Goal: Task Accomplishment & Management: Complete application form

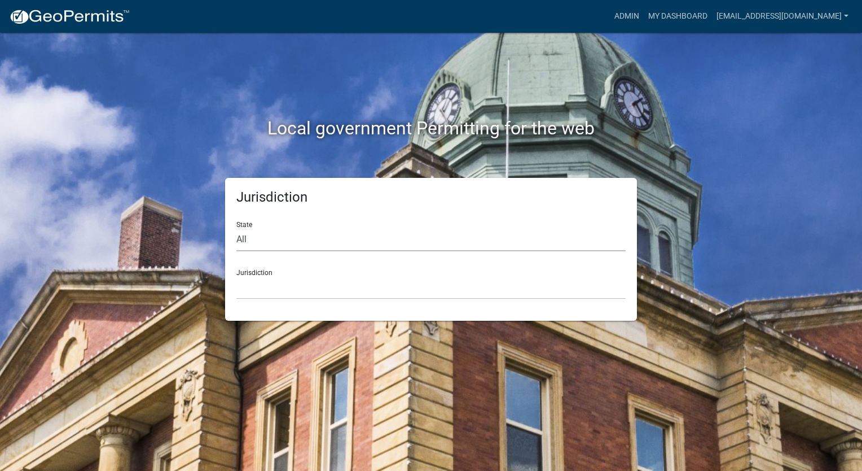
click at [251, 246] on select "All [US_STATE] [US_STATE] [US_STATE] [US_STATE] [US_STATE] [US_STATE] [US_STATE…" at bounding box center [430, 239] width 389 height 23
select select "[US_STATE]"
click at [236, 228] on select "All [US_STATE] [US_STATE] [US_STATE] [US_STATE] [US_STATE] [US_STATE] [US_STATE…" at bounding box center [430, 239] width 389 height 23
click at [311, 289] on select "City of [GEOGRAPHIC_DATA], [US_STATE] City of [GEOGRAPHIC_DATA], [US_STATE] Cit…" at bounding box center [430, 287] width 389 height 23
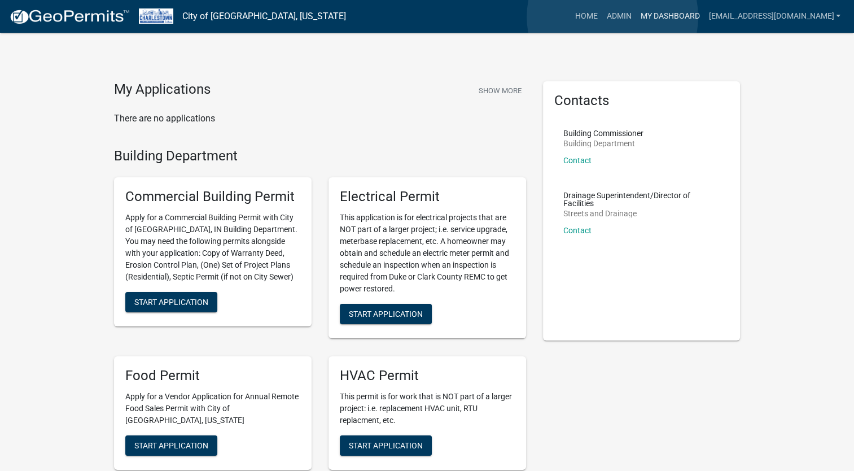
click at [635, 17] on link "My Dashboard" at bounding box center [669, 16] width 68 height 21
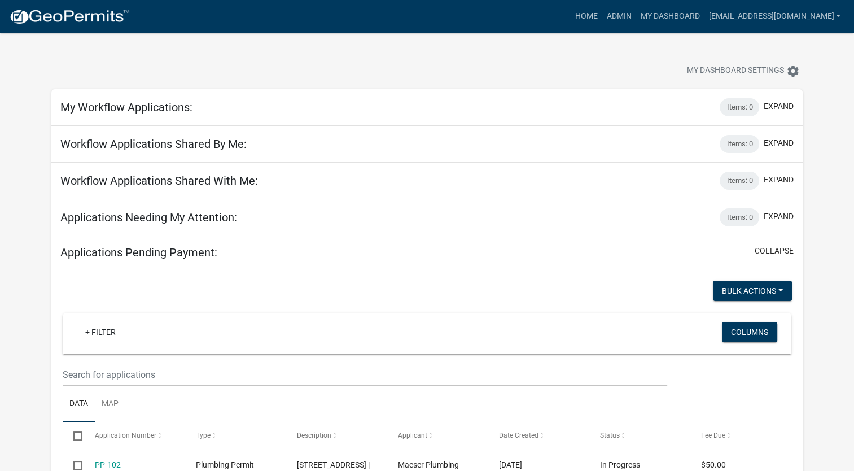
click at [135, 331] on div "+ Filter" at bounding box center [307, 333] width 479 height 23
click at [138, 340] on div "+ Filter" at bounding box center [307, 333] width 479 height 23
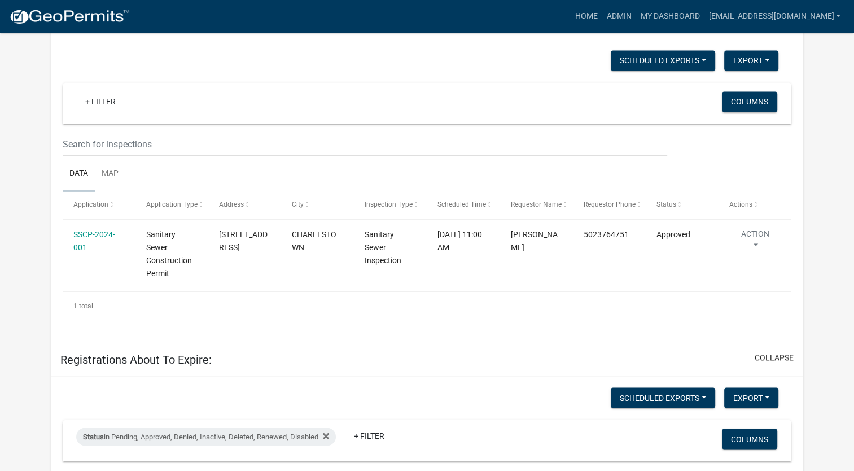
scroll to position [1852, 0]
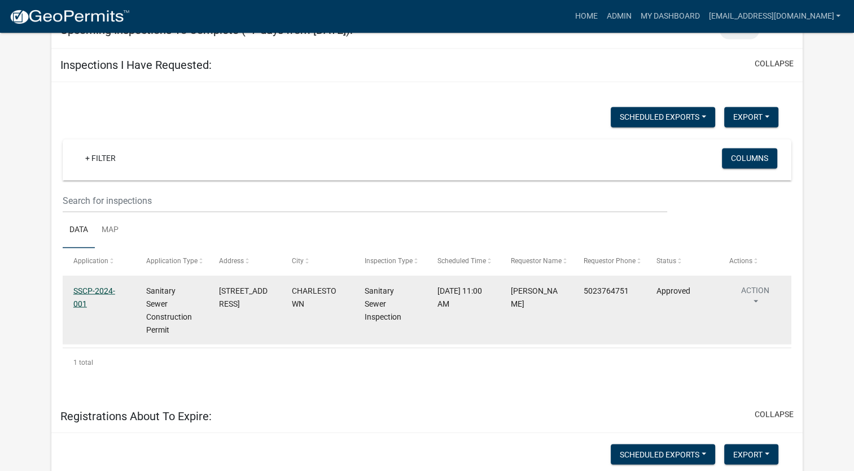
click at [86, 286] on link "SSCP-2024-001" at bounding box center [94, 297] width 42 height 22
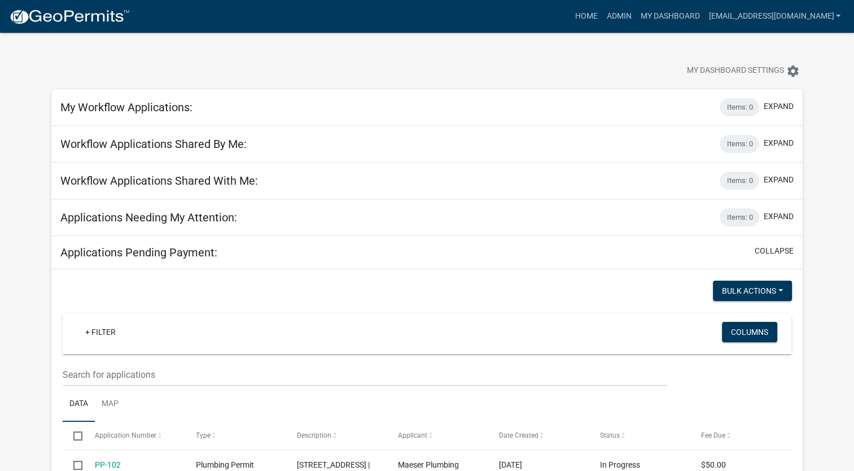
click at [469, 326] on div "+ Filter" at bounding box center [307, 333] width 479 height 23
click at [570, 20] on link "Home" at bounding box center [586, 16] width 32 height 21
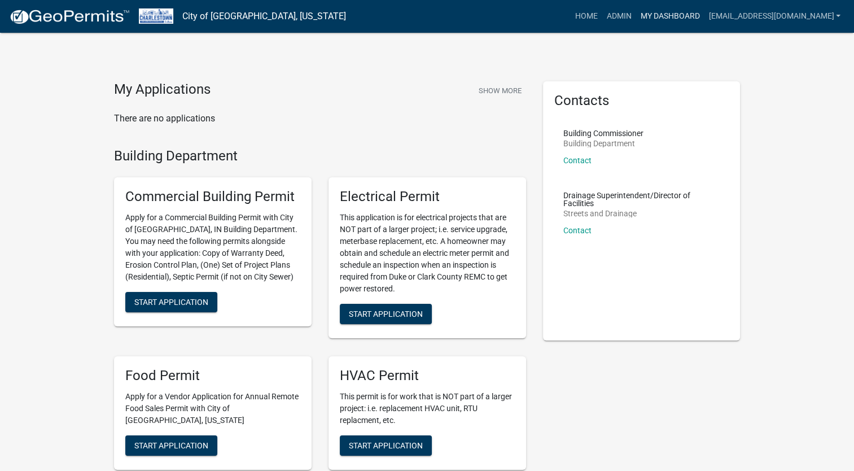
click at [635, 14] on link "My Dashboard" at bounding box center [669, 16] width 68 height 21
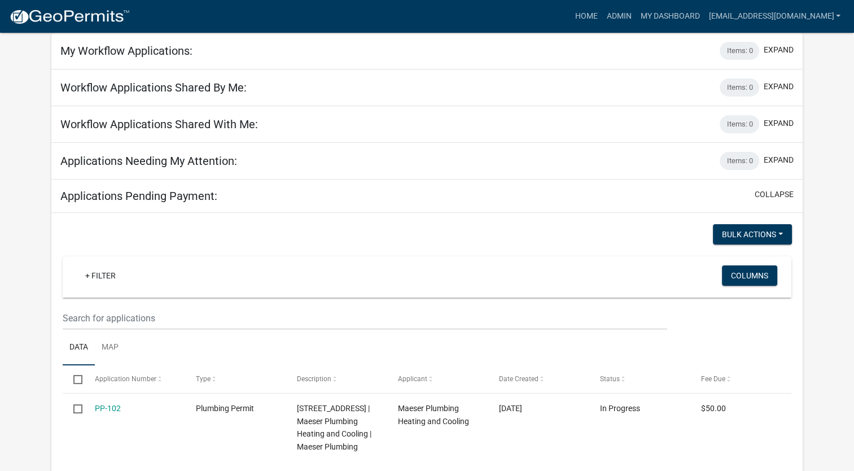
scroll to position [113, 0]
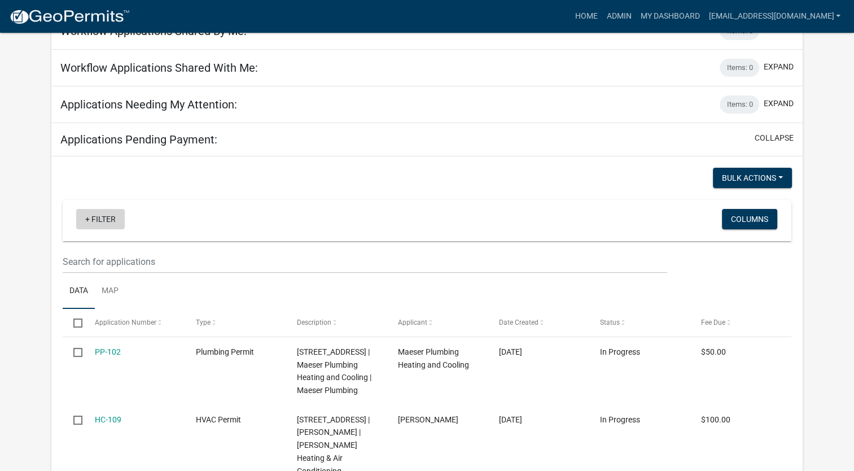
click at [90, 218] on link "+ Filter" at bounding box center [100, 219] width 49 height 20
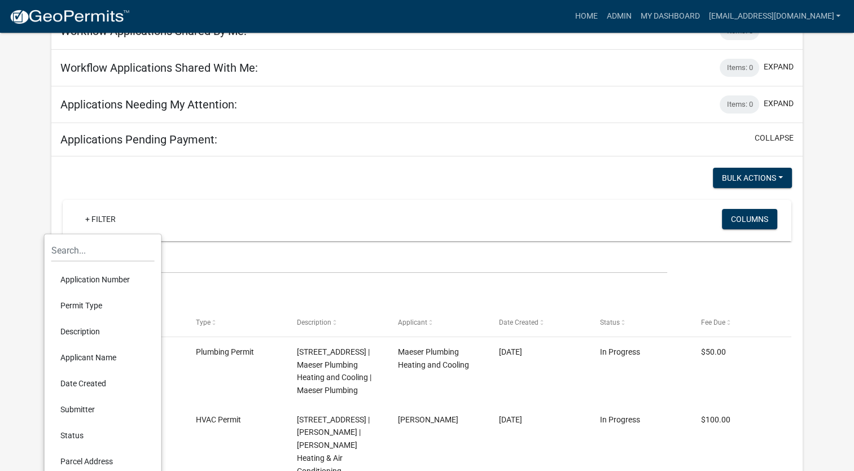
click at [103, 276] on li "Application Number" at bounding box center [102, 279] width 103 height 26
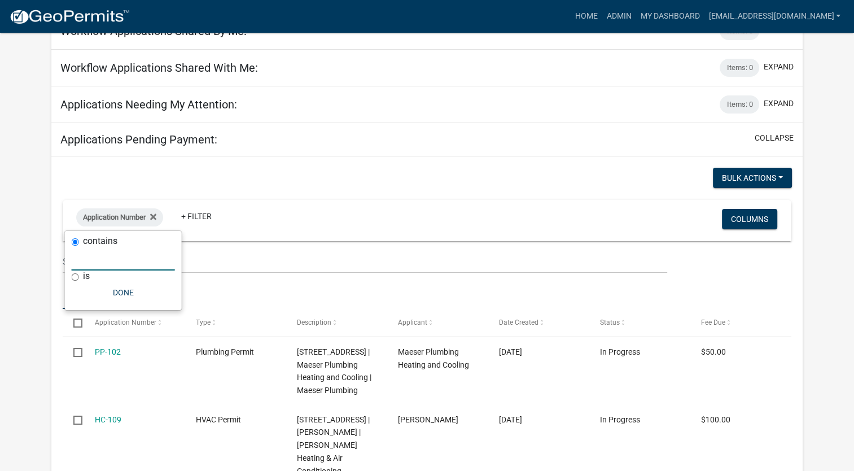
drag, startPoint x: 103, startPoint y: 276, endPoint x: 94, endPoint y: 258, distance: 20.4
click at [94, 258] on input "text" at bounding box center [123, 258] width 103 height 23
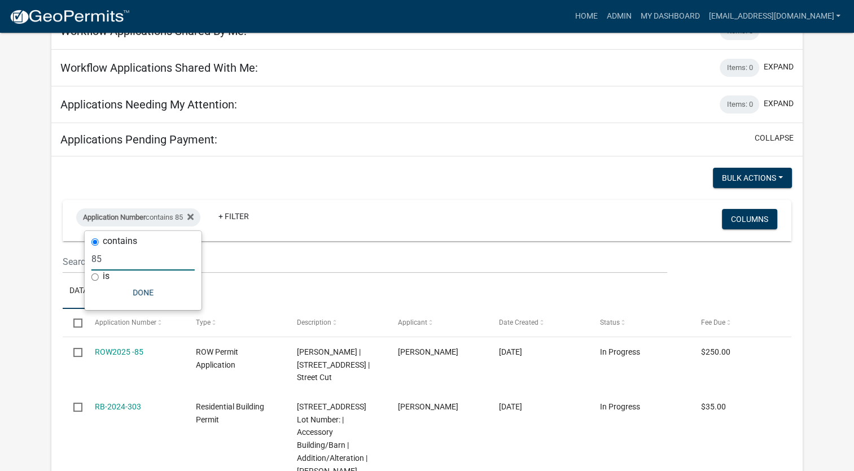
scroll to position [169, 0]
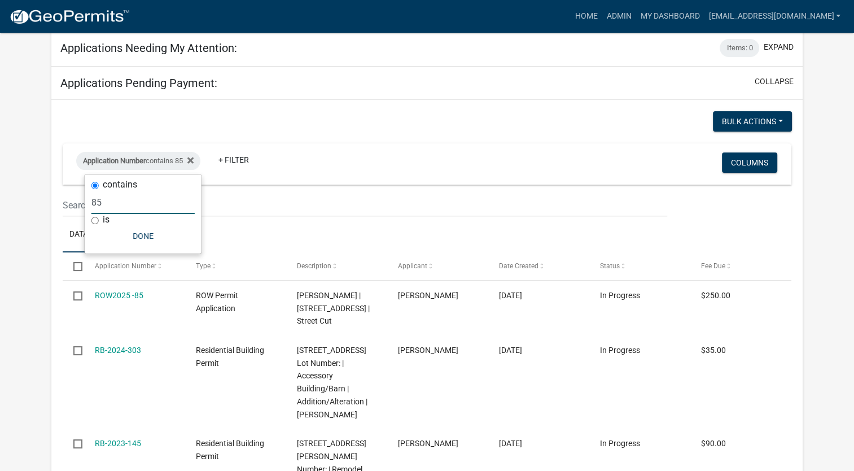
type input "85"
click at [359, 150] on div "Application Number contains 85 + Filter" at bounding box center [307, 164] width 479 height 29
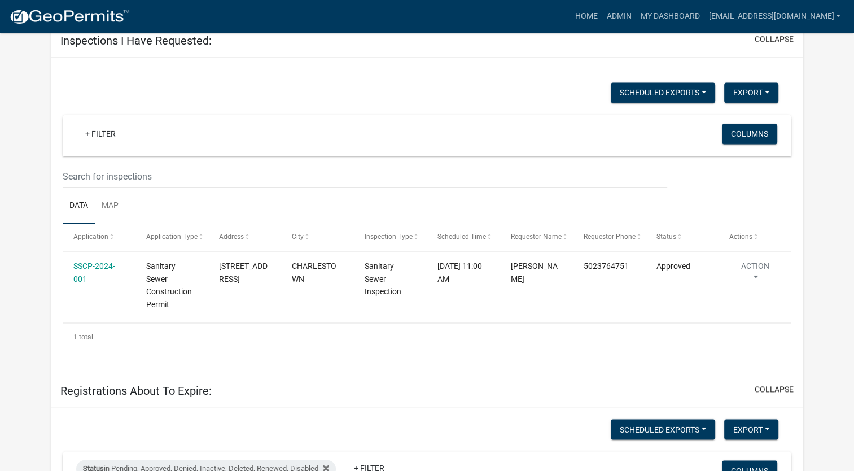
scroll to position [1390, 0]
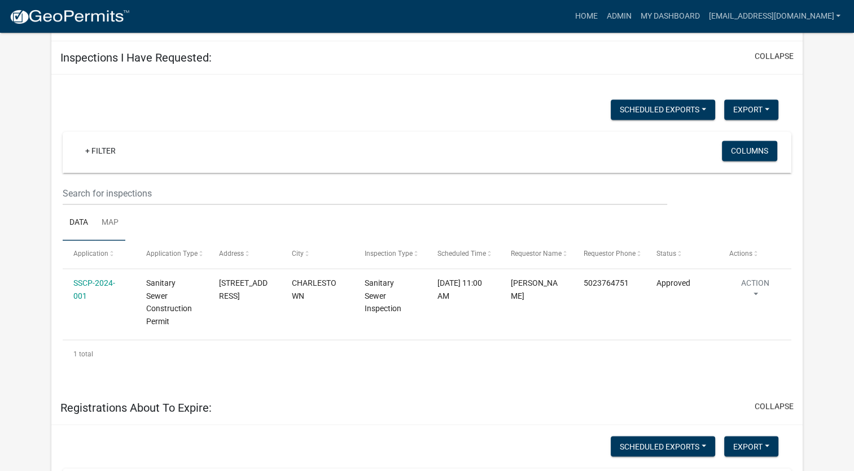
click at [102, 223] on link "Map" at bounding box center [110, 223] width 30 height 36
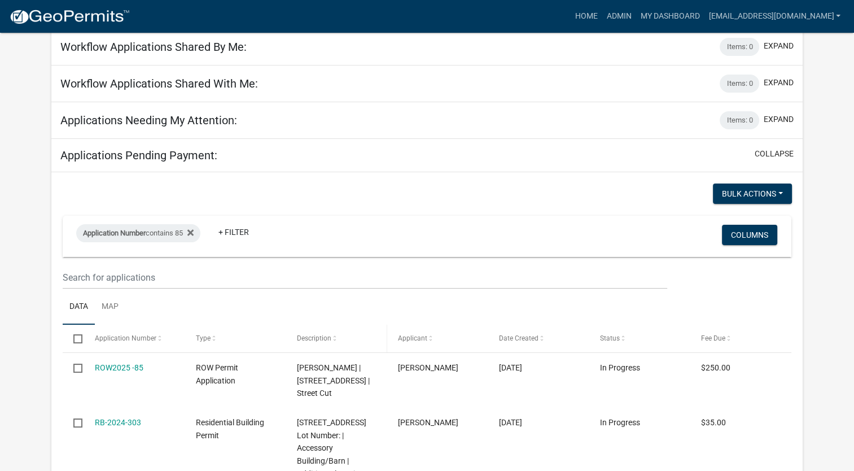
scroll to position [92, 0]
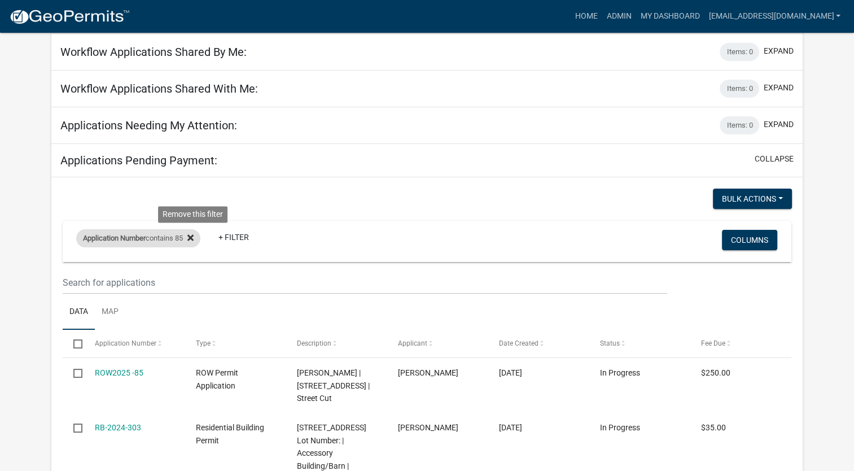
click at [194, 237] on icon at bounding box center [190, 237] width 6 height 6
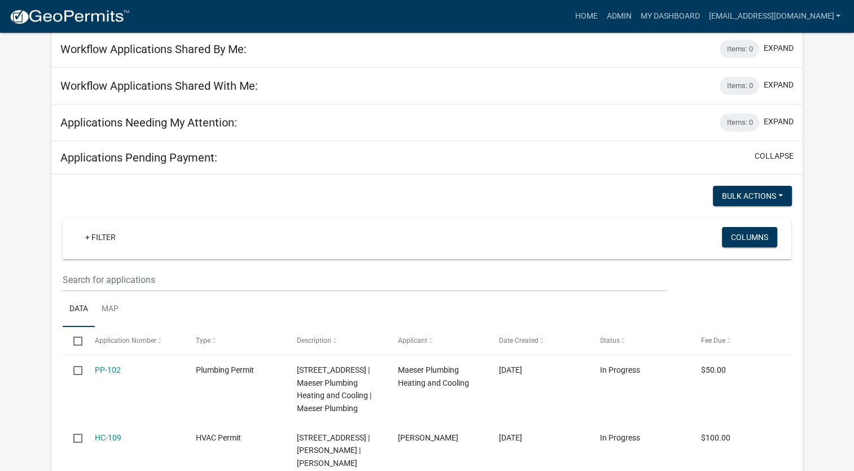
scroll to position [113, 0]
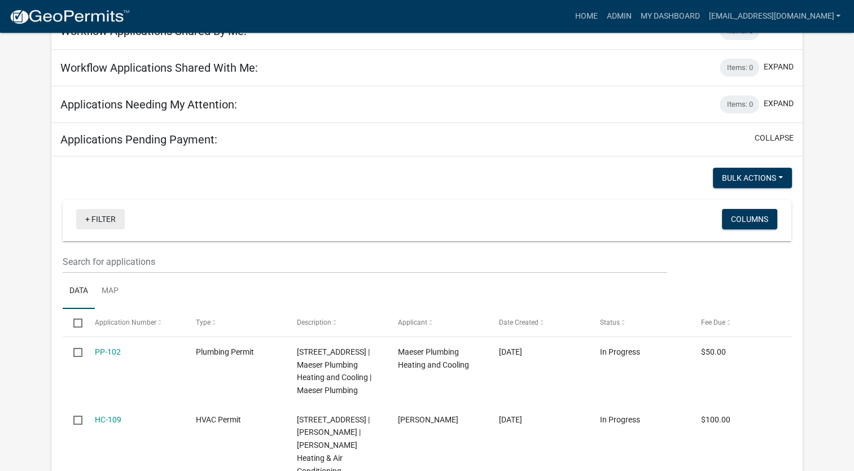
click at [106, 220] on link "+ Filter" at bounding box center [100, 219] width 49 height 20
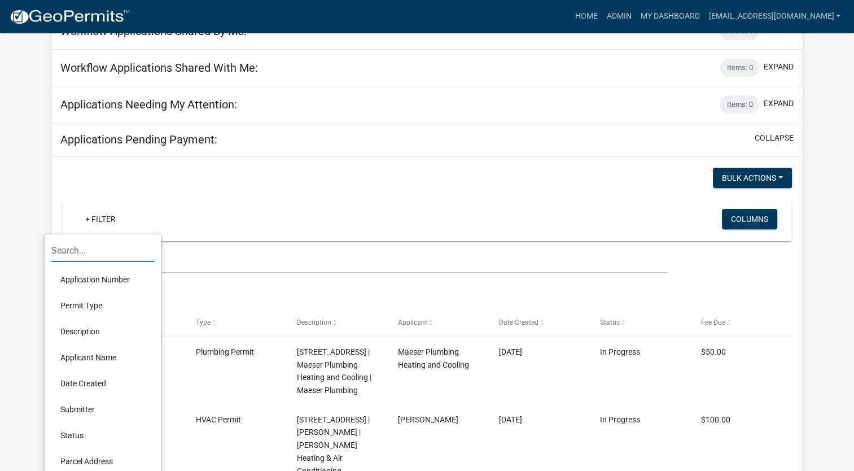
click at [74, 252] on input "text" at bounding box center [102, 250] width 103 height 23
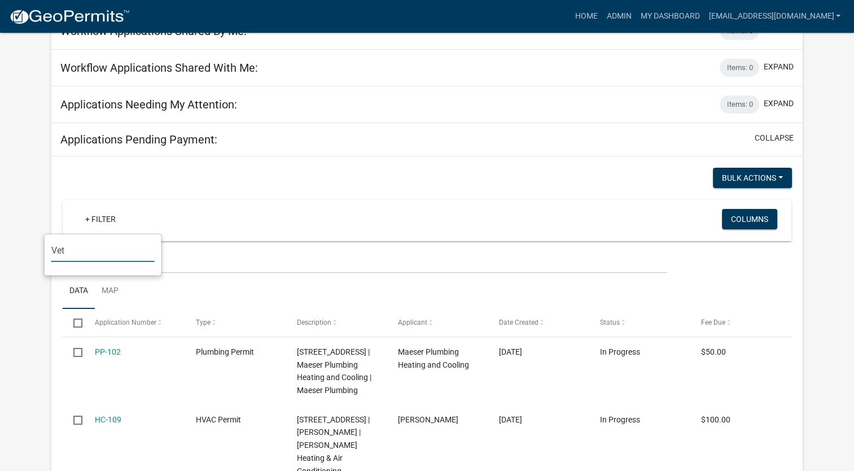
click at [109, 252] on input "Vet" at bounding box center [102, 250] width 103 height 23
type input "V"
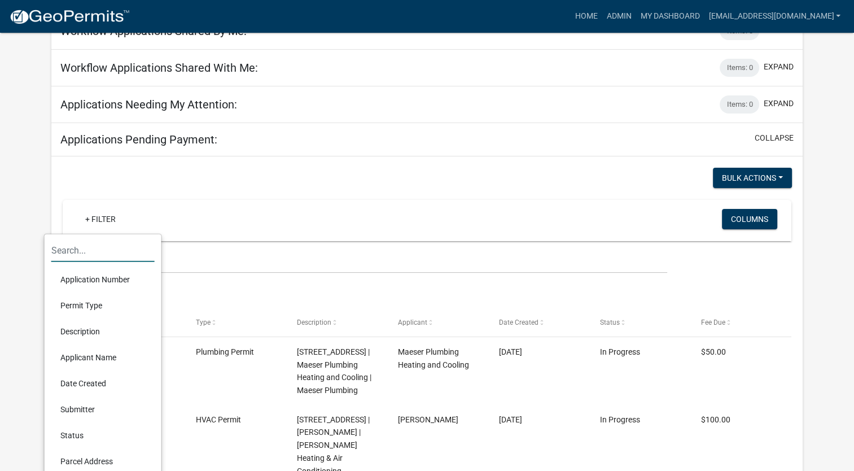
click at [86, 305] on li "Permit Type" at bounding box center [102, 305] width 103 height 26
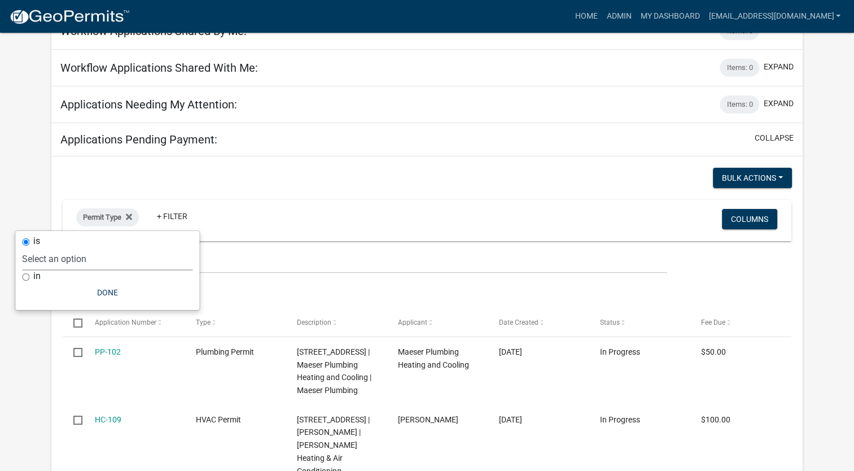
click at [82, 261] on select "Select an option Capacity/Tap Fees [GEOGRAPHIC_DATA] Payment Commercial Buildin…" at bounding box center [107, 258] width 170 height 23
click at [106, 295] on button "Done" at bounding box center [107, 292] width 170 height 20
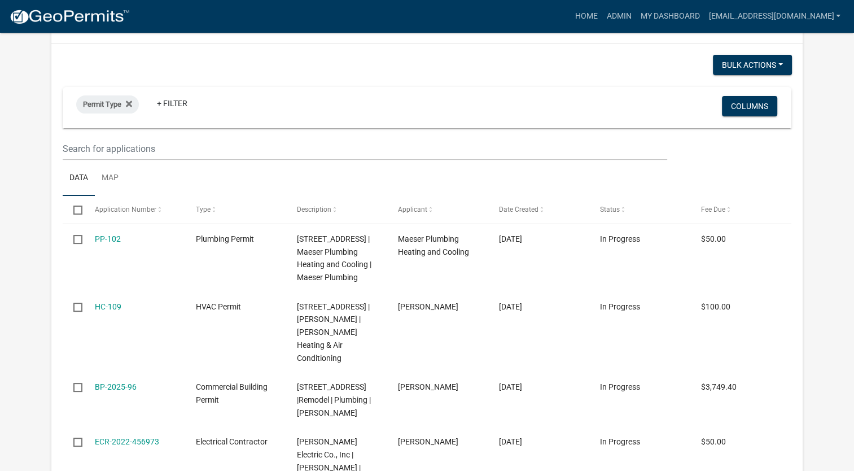
scroll to position [169, 0]
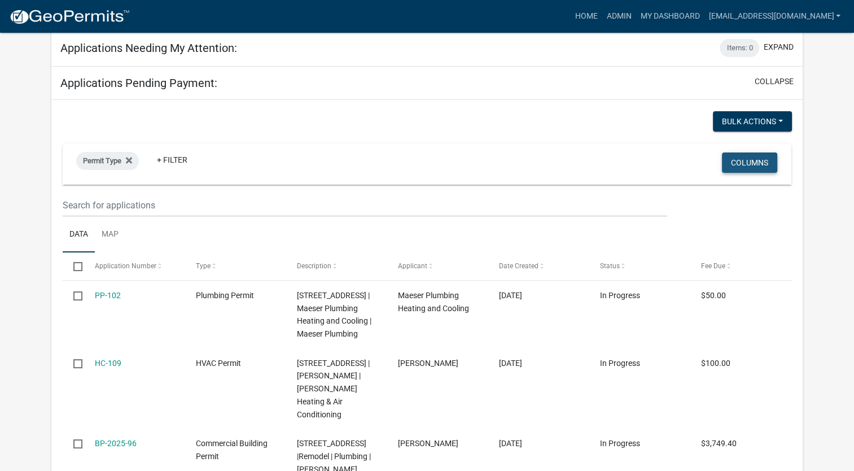
click at [747, 156] on button "Columns" at bounding box center [749, 162] width 55 height 20
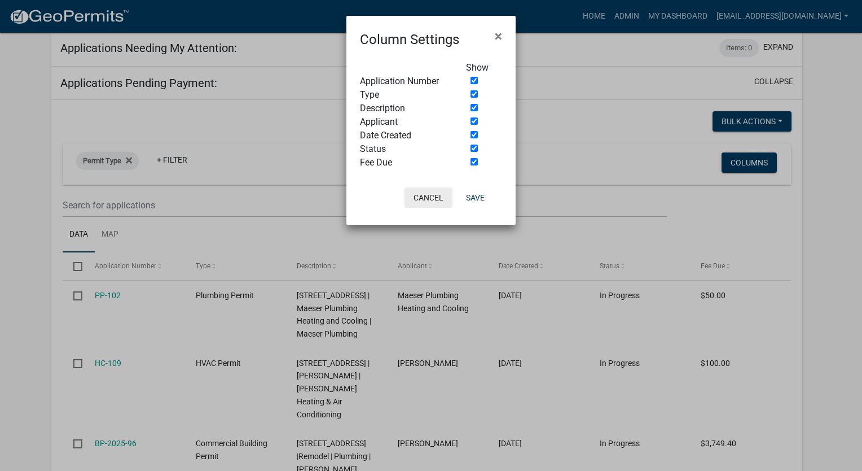
click at [451, 197] on button "Cancel" at bounding box center [429, 197] width 48 height 20
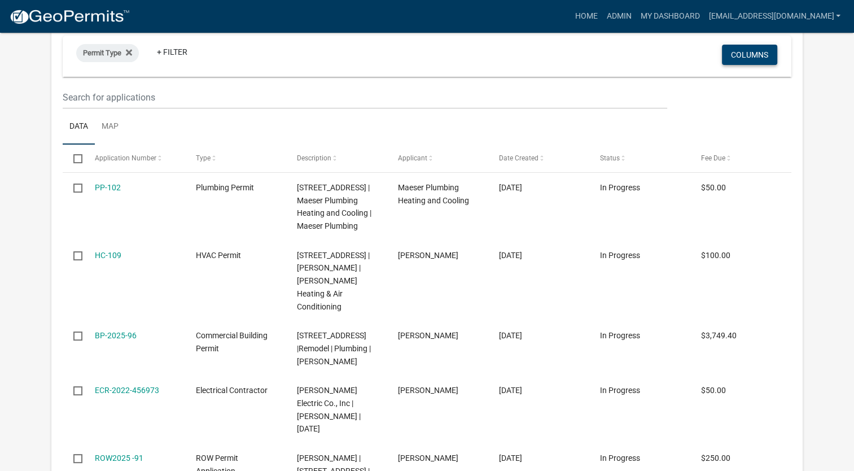
scroll to position [282, 0]
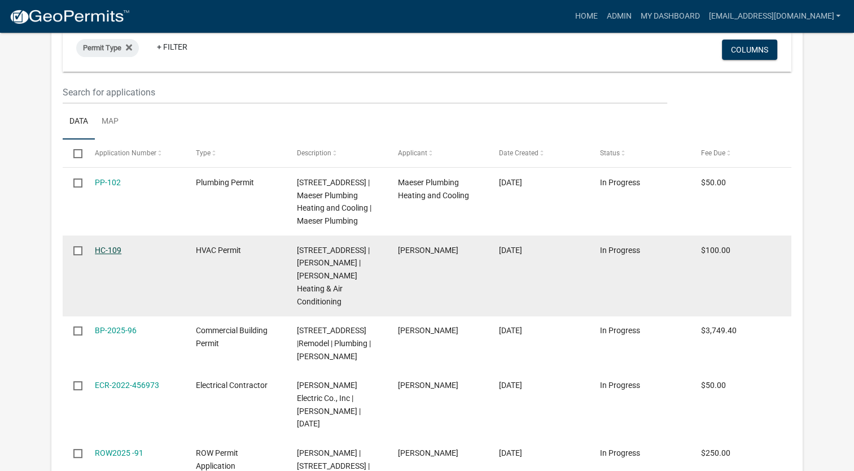
click at [106, 248] on link "HC-109" at bounding box center [108, 249] width 27 height 9
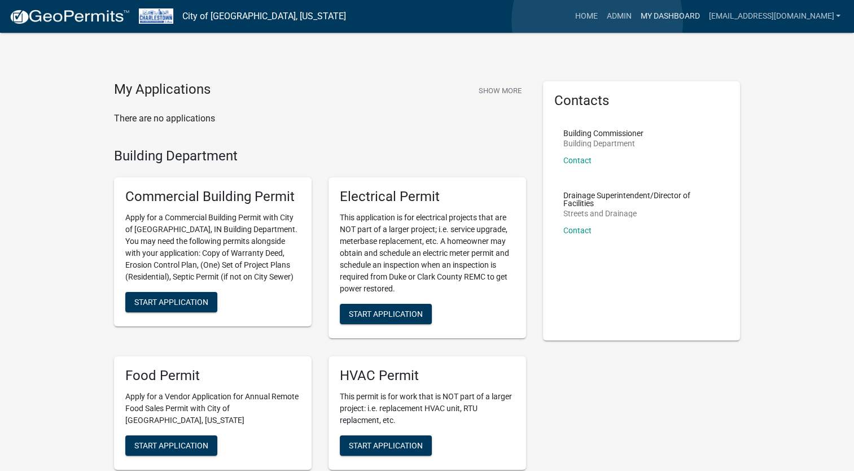
click at [635, 21] on link "My Dashboard" at bounding box center [669, 16] width 68 height 21
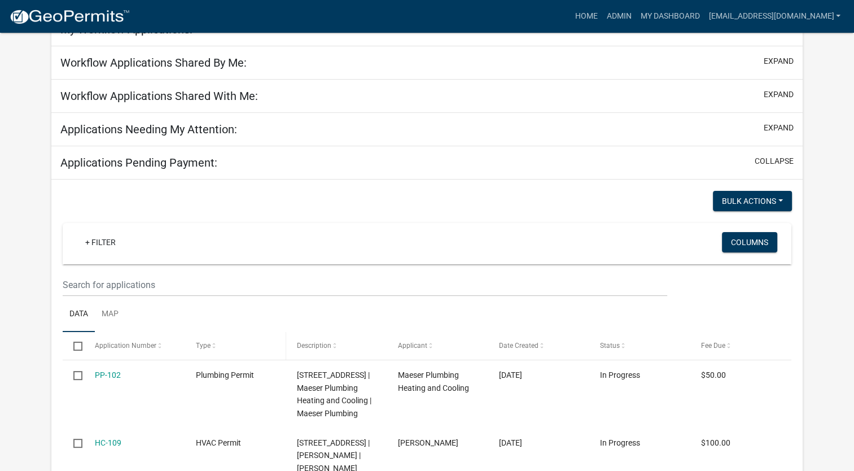
scroll to position [113, 0]
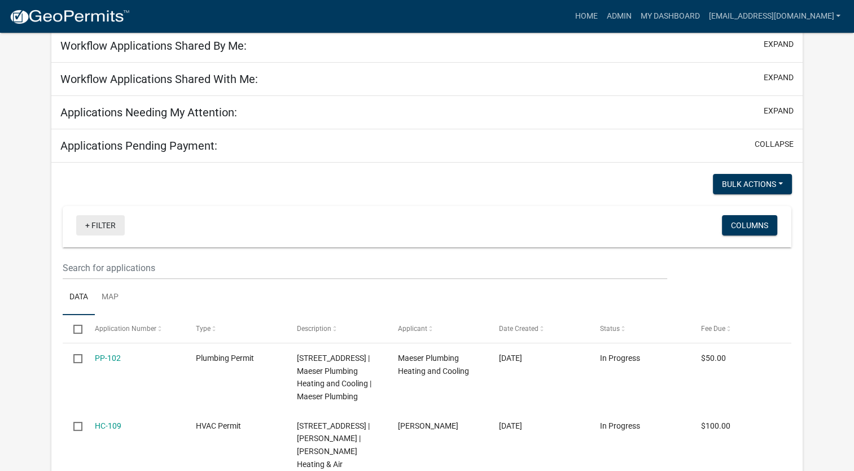
click at [90, 225] on link "+ Filter" at bounding box center [100, 225] width 49 height 20
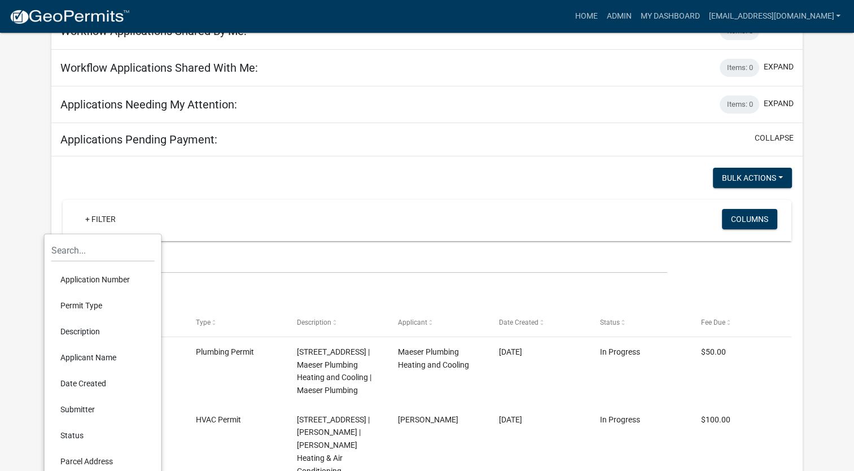
scroll to position [95, 0]
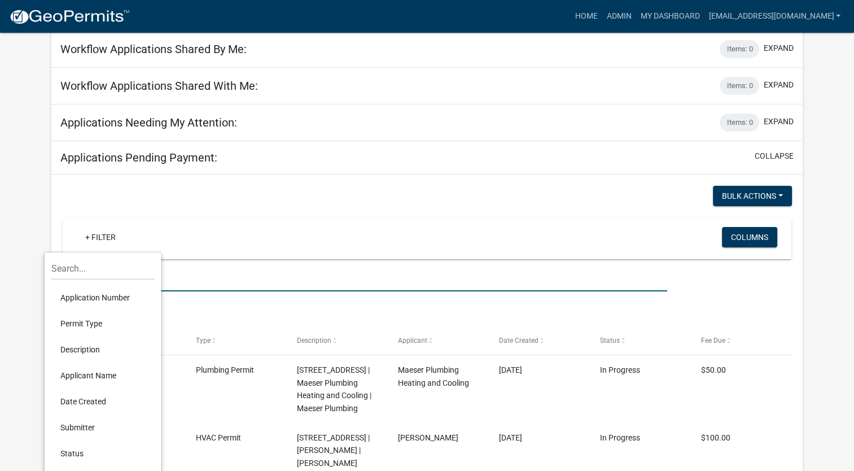
click at [254, 289] on input "text" at bounding box center [365, 279] width 604 height 23
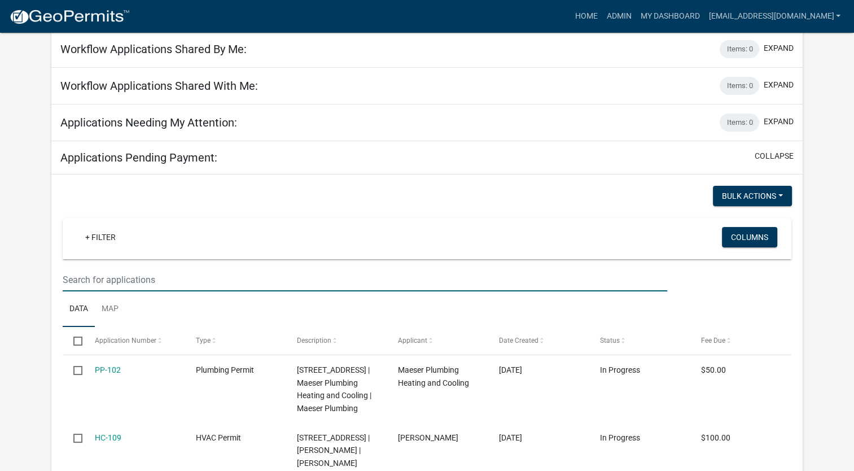
click at [392, 319] on ul "Data Map" at bounding box center [427, 309] width 729 height 36
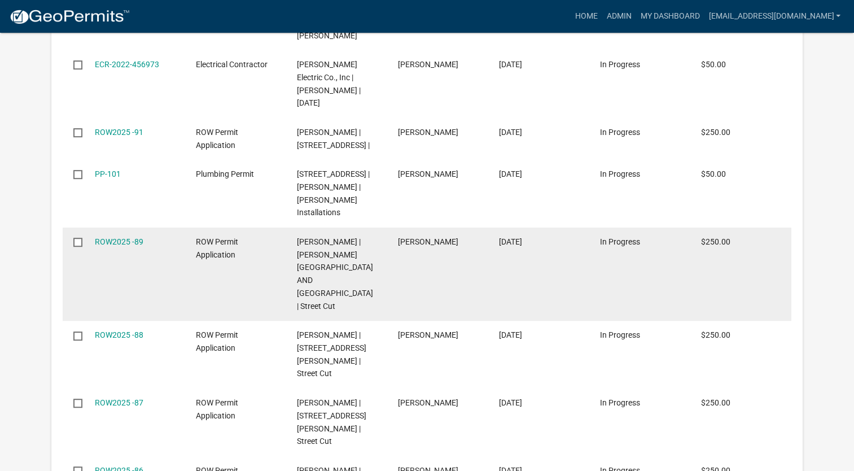
scroll to position [659, 0]
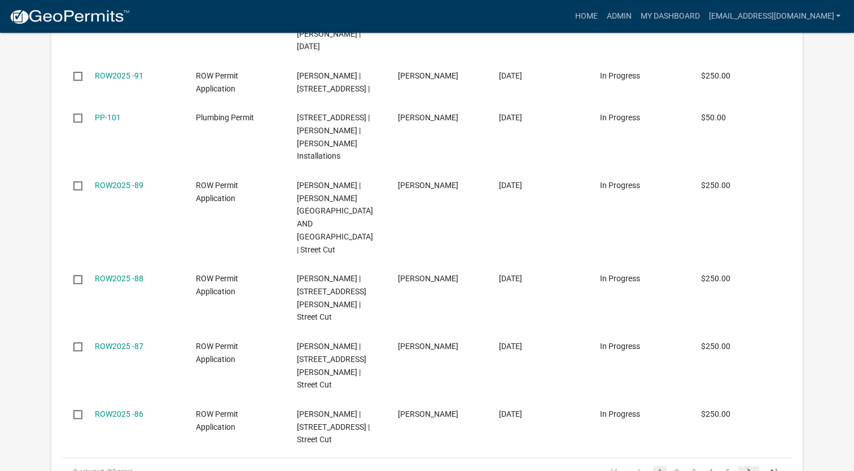
click at [744, 466] on icon "go to next page" at bounding box center [748, 473] width 15 height 14
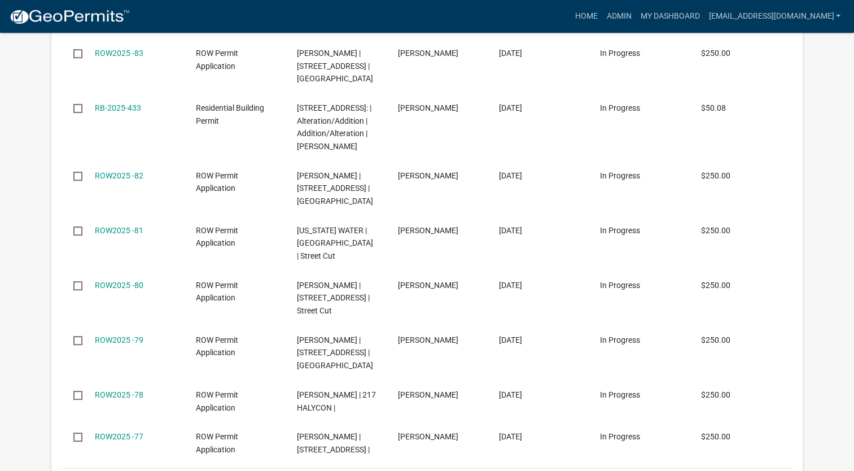
scroll to position [577, 0]
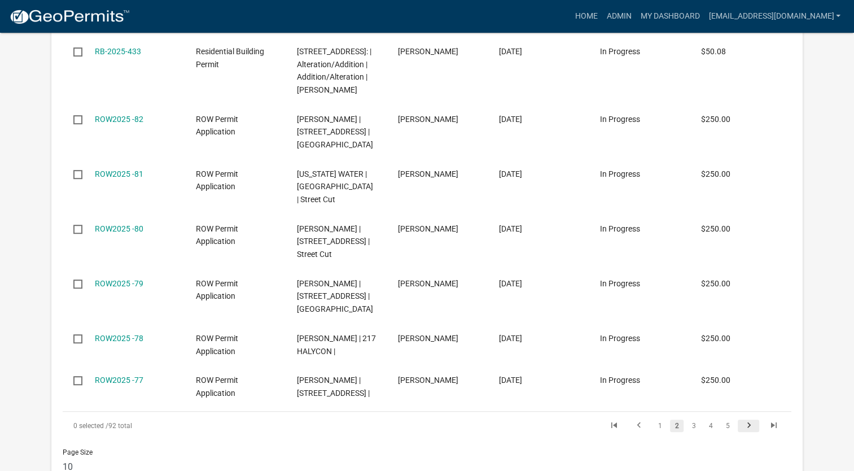
click at [749, 424] on icon "go to next page" at bounding box center [748, 427] width 15 height 14
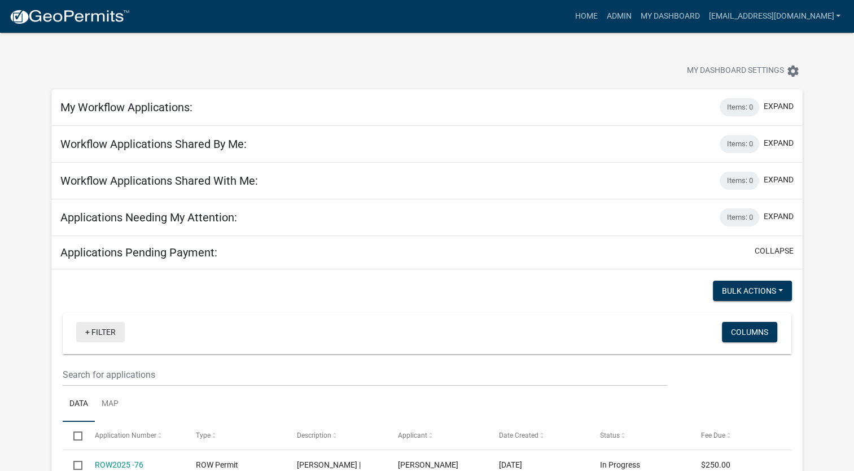
click at [93, 333] on link "+ Filter" at bounding box center [100, 332] width 49 height 20
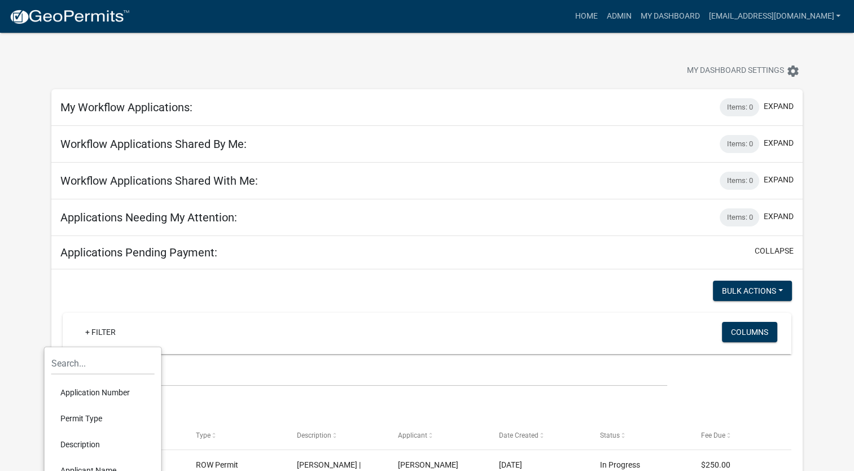
click at [271, 361] on wm-filter-builder "+ Filter Columns" at bounding box center [427, 349] width 729 height 73
click at [187, 215] on h5 "Applications Needing My Attention:" at bounding box center [148, 217] width 177 height 14
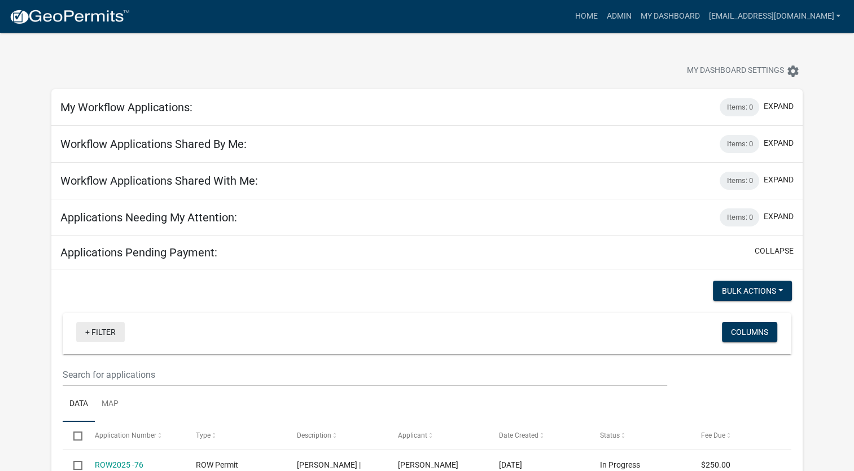
click at [89, 330] on link "+ Filter" at bounding box center [100, 332] width 49 height 20
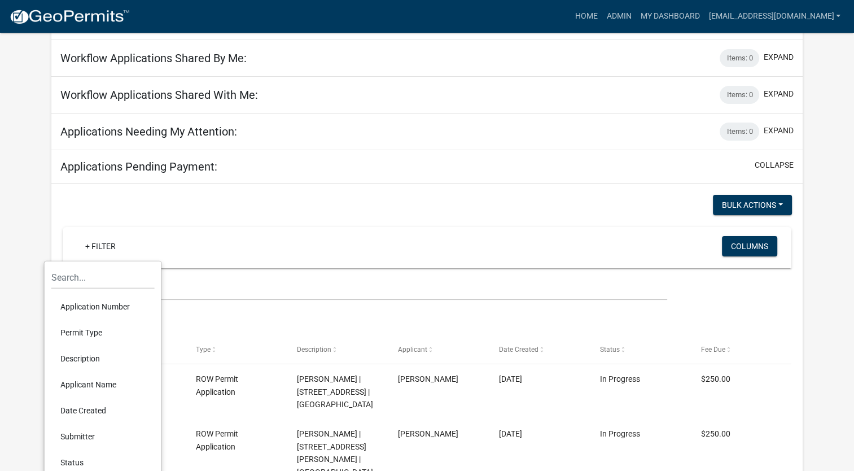
scroll to position [113, 0]
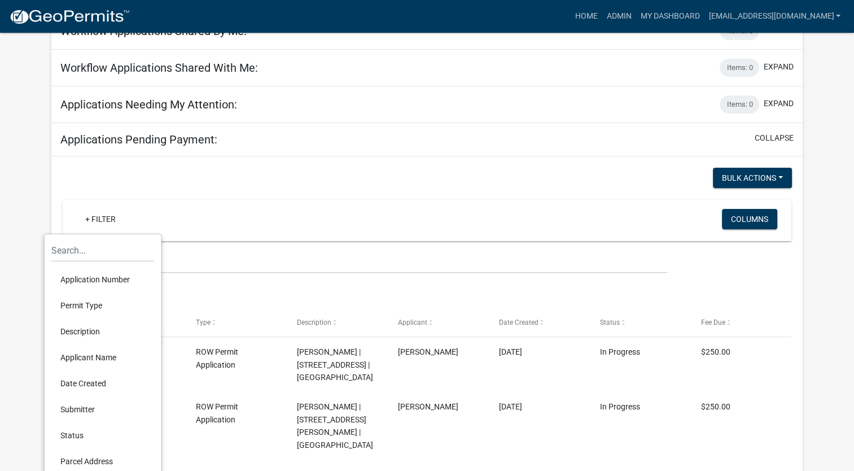
click at [104, 282] on li "Application Number" at bounding box center [102, 279] width 103 height 26
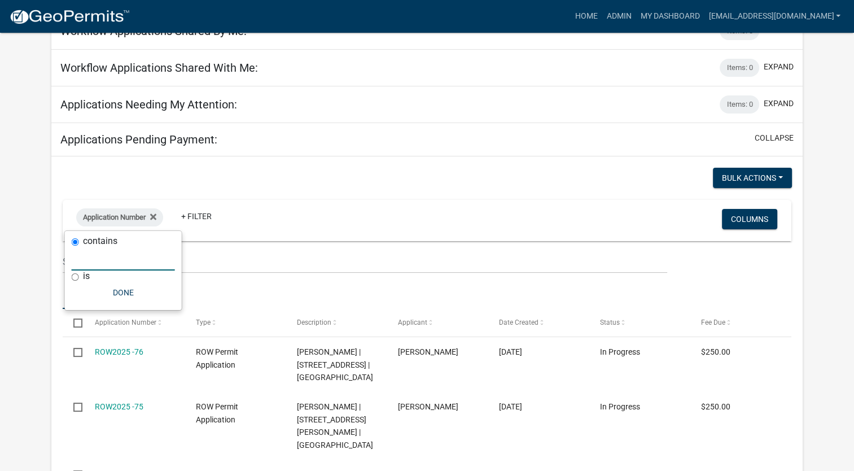
click at [150, 262] on input "text" at bounding box center [123, 258] width 103 height 23
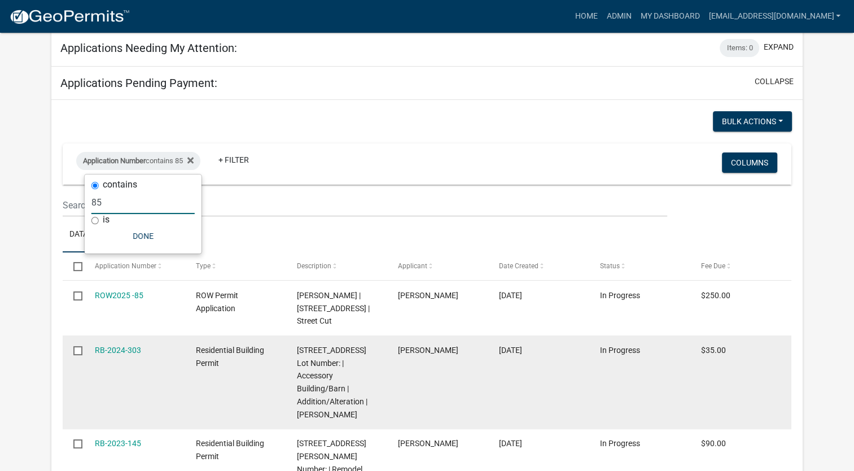
scroll to position [169, 0]
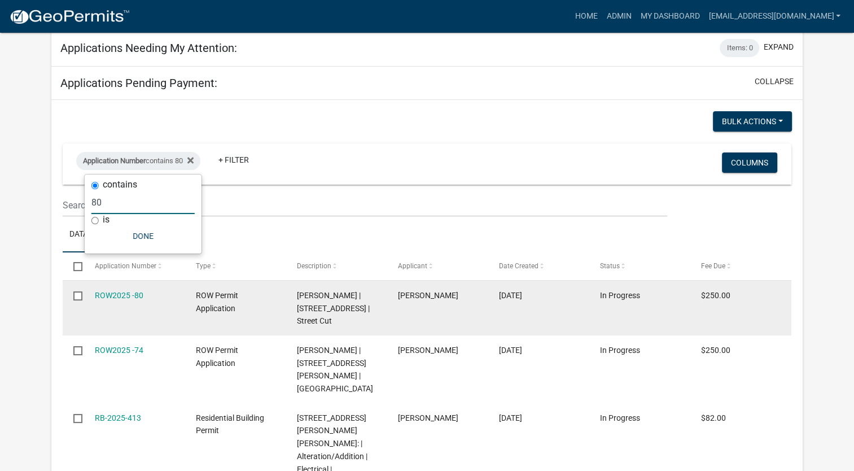
type input "80"
click at [410, 319] on datatable-body-cell "[PERSON_NAME]" at bounding box center [437, 307] width 101 height 55
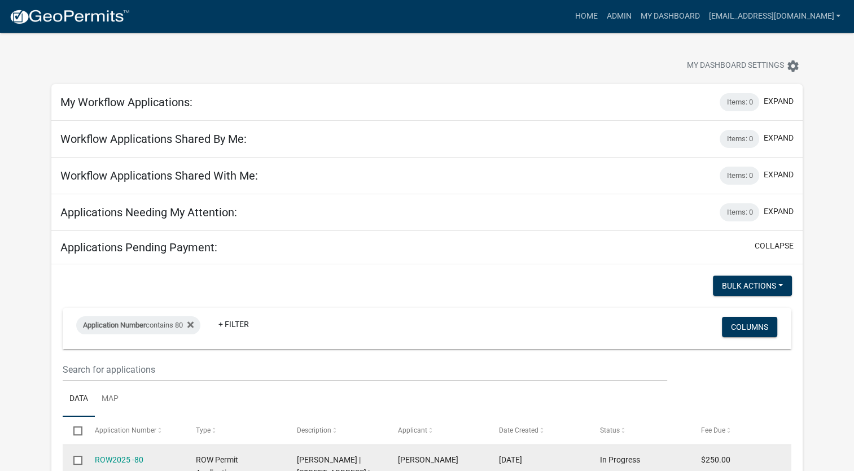
scroll to position [0, 0]
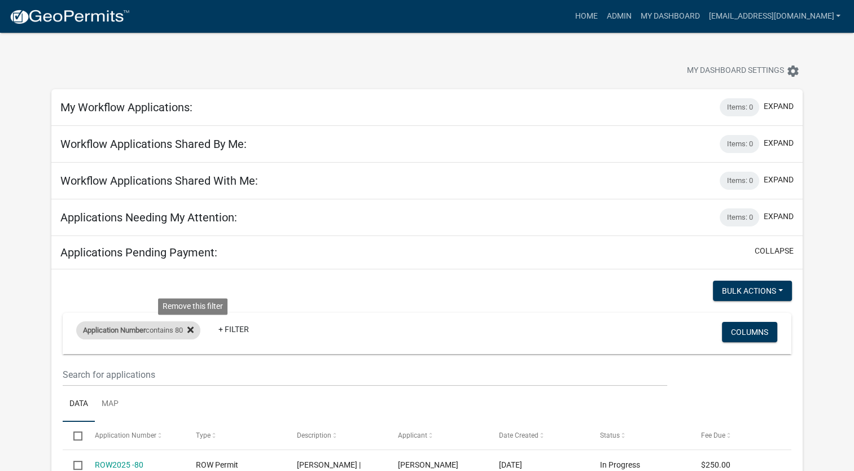
click at [194, 328] on icon at bounding box center [190, 329] width 6 height 6
click at [88, 335] on link "+ Filter" at bounding box center [100, 332] width 49 height 20
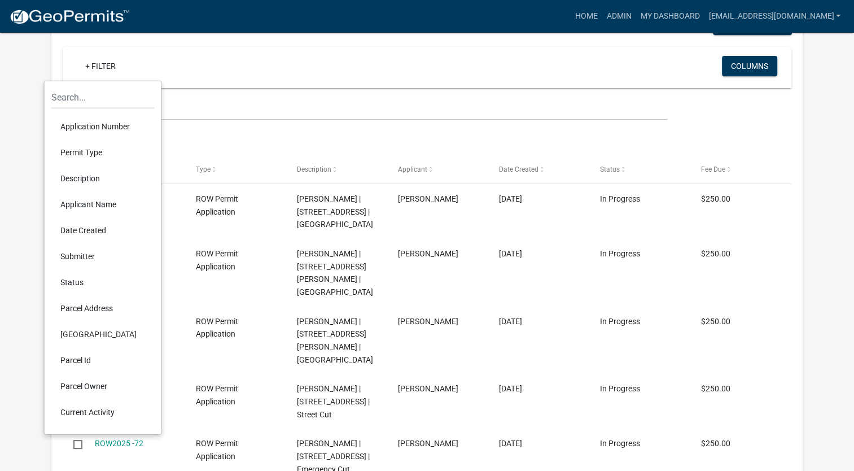
scroll to position [282, 0]
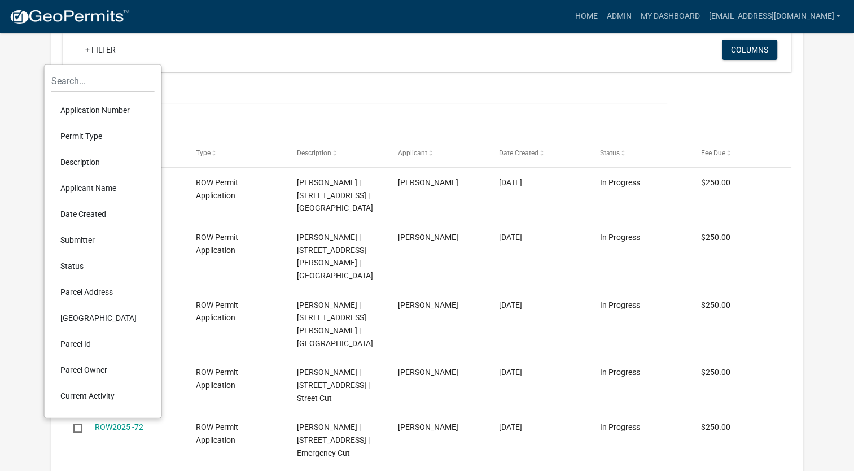
click at [85, 392] on li "Current Activity" at bounding box center [102, 396] width 103 height 26
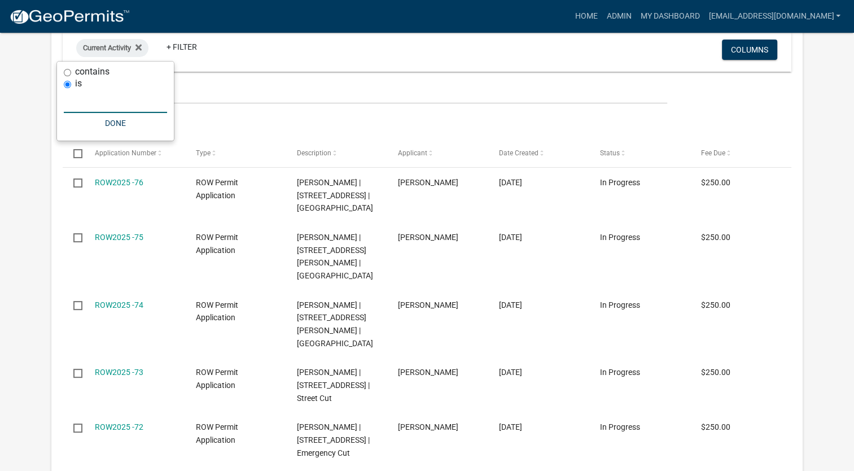
click at [74, 91] on input "text" at bounding box center [115, 101] width 103 height 23
type input "8"
click at [137, 45] on icon at bounding box center [138, 47] width 6 height 6
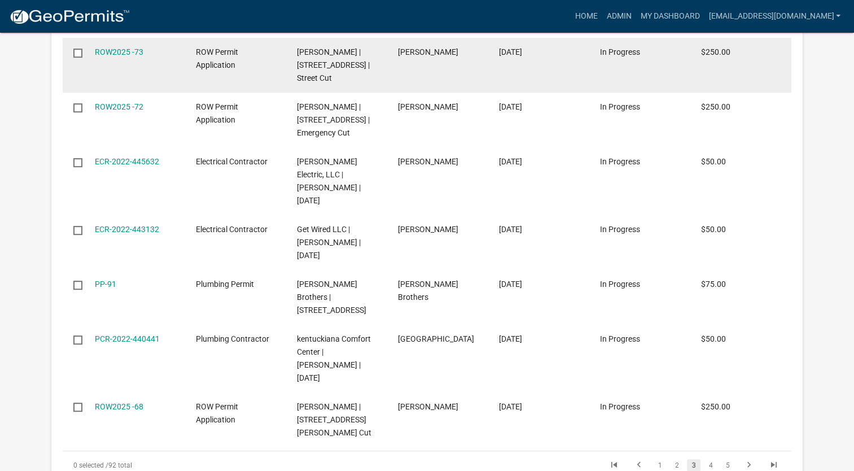
scroll to position [621, 0]
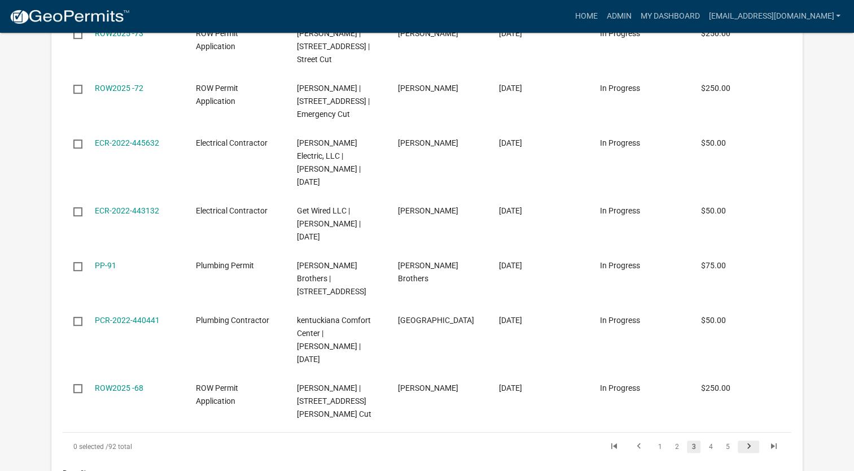
click at [747, 441] on icon "go to next page" at bounding box center [748, 448] width 15 height 14
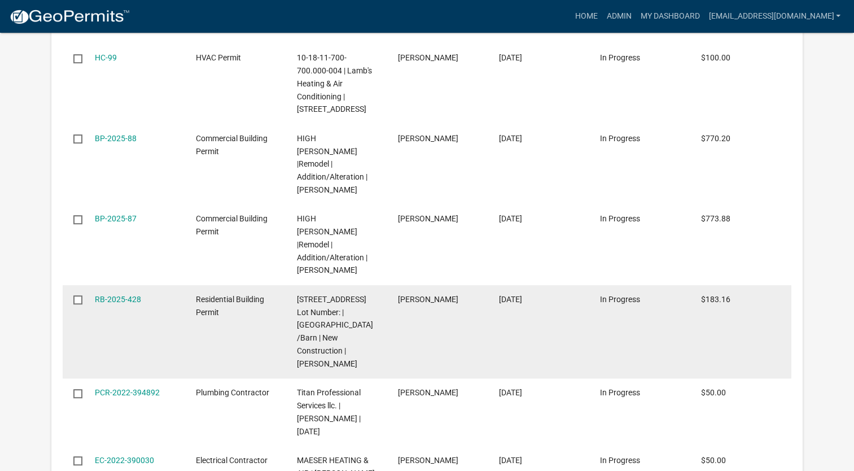
scroll to position [759, 0]
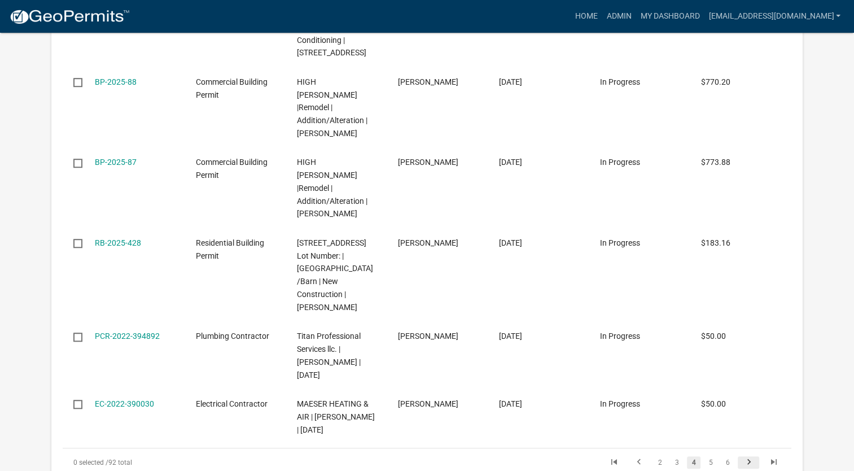
click at [749, 456] on icon "go to next page" at bounding box center [748, 463] width 15 height 14
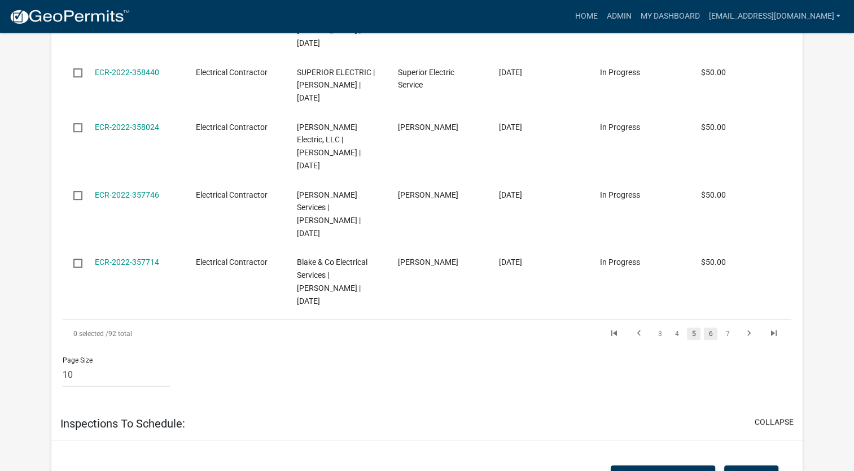
click at [709, 327] on link "6" at bounding box center [711, 333] width 14 height 12
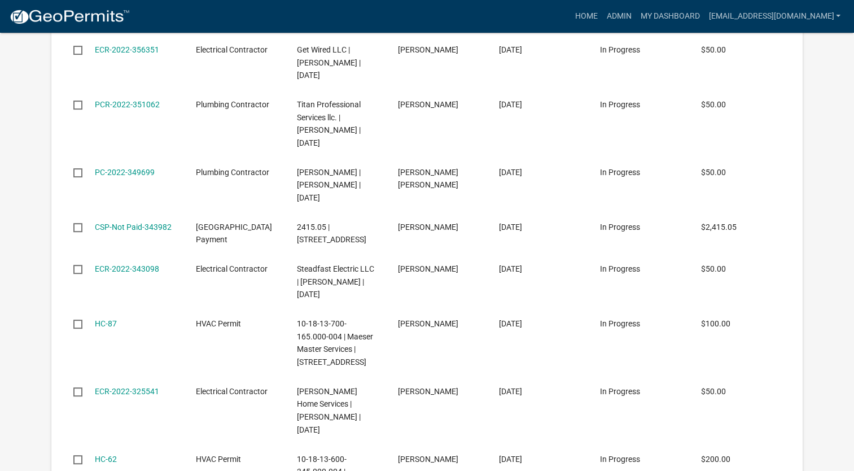
scroll to position [244, 0]
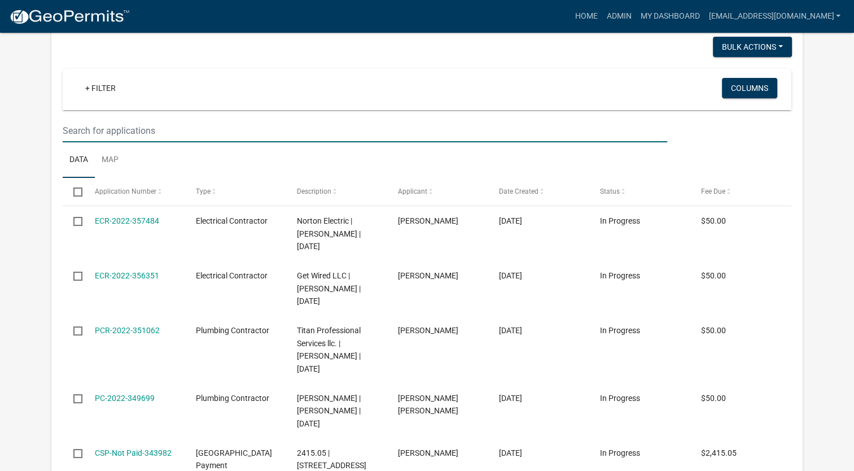
click at [135, 130] on input "text" at bounding box center [365, 130] width 604 height 23
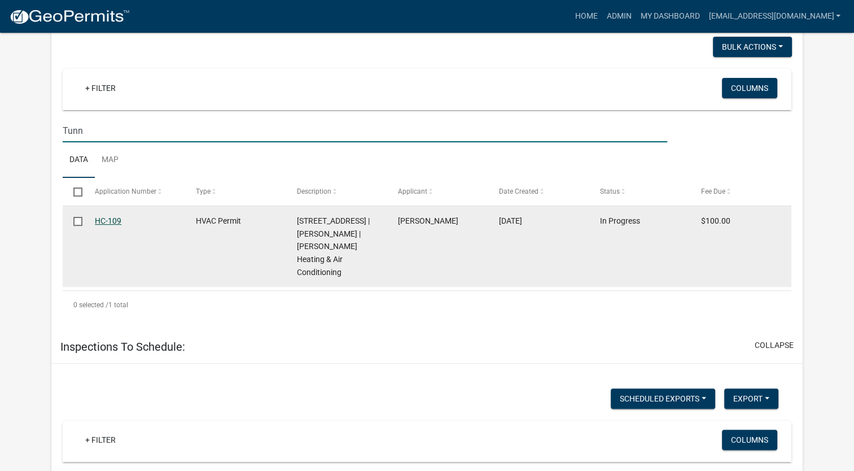
type input "Tunn"
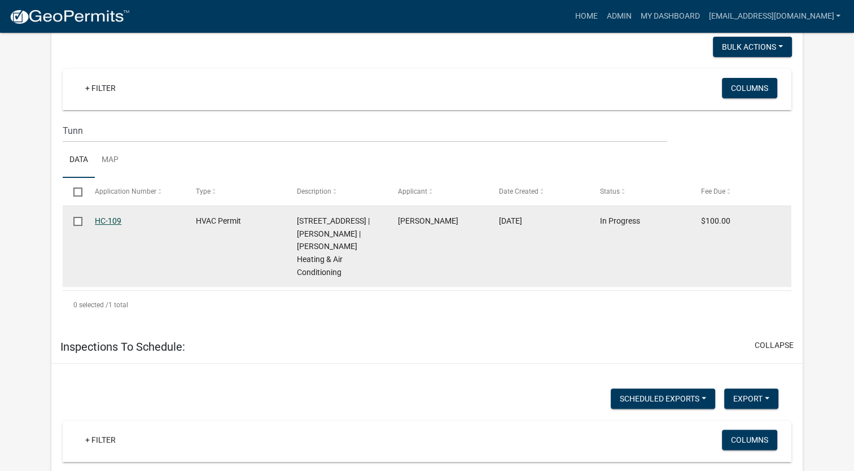
click at [101, 221] on link "HC-109" at bounding box center [108, 220] width 27 height 9
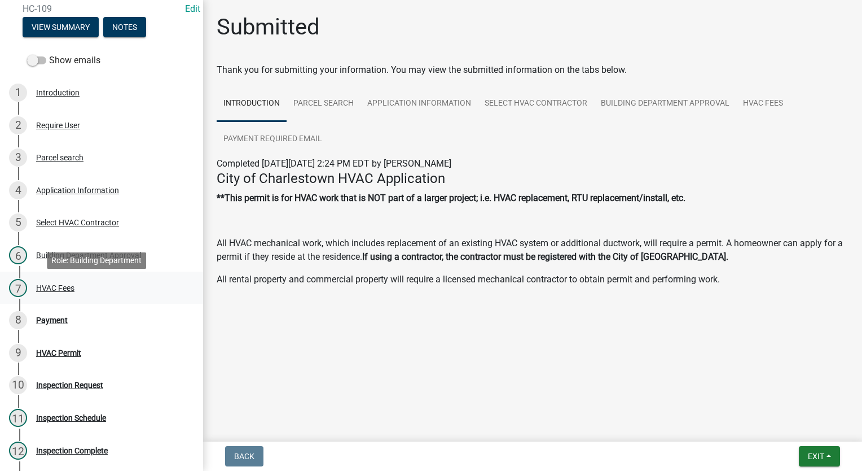
scroll to position [56, 0]
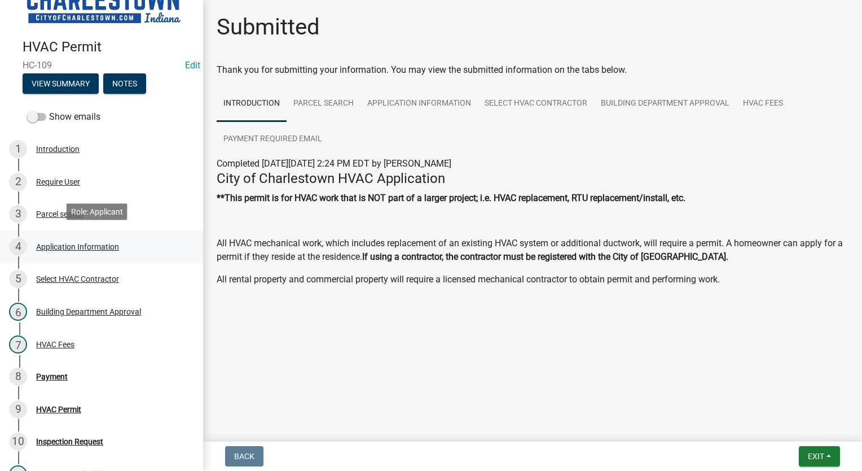
click at [87, 245] on div "Application Information" at bounding box center [77, 247] width 83 height 8
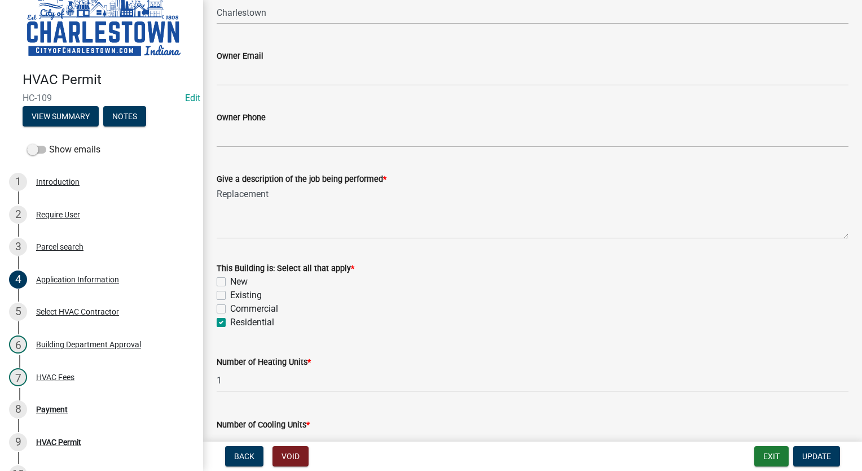
scroll to position [0, 0]
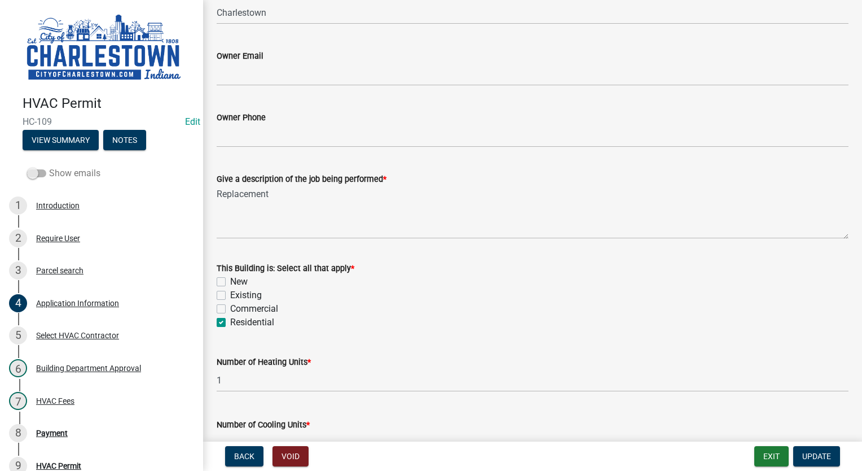
click at [31, 173] on span at bounding box center [36, 173] width 19 height 8
click at [49, 166] on input "Show emails" at bounding box center [49, 166] width 0 height 0
click at [31, 171] on span at bounding box center [36, 173] width 19 height 8
click at [49, 166] on input "Show emails" at bounding box center [49, 166] width 0 height 0
click at [84, 364] on div "Building Department Approval" at bounding box center [88, 368] width 105 height 8
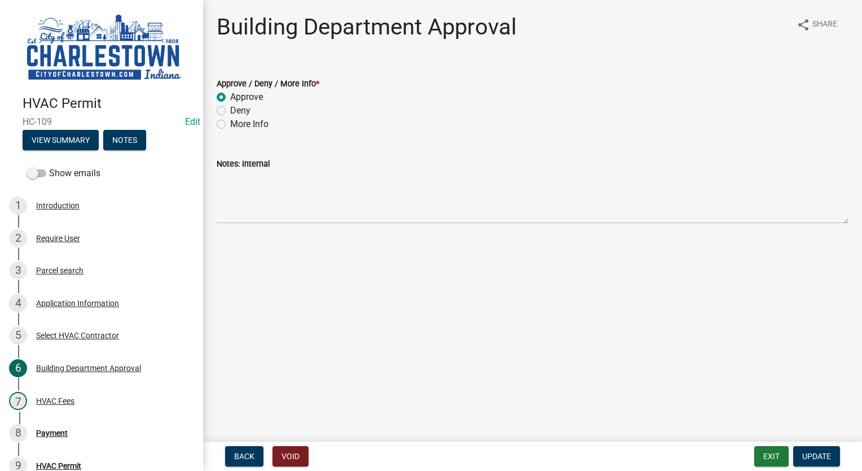
click at [230, 122] on label "More Info" at bounding box center [249, 124] width 38 height 14
click at [230, 122] on input "More Info" at bounding box center [233, 120] width 7 height 7
radio input "true"
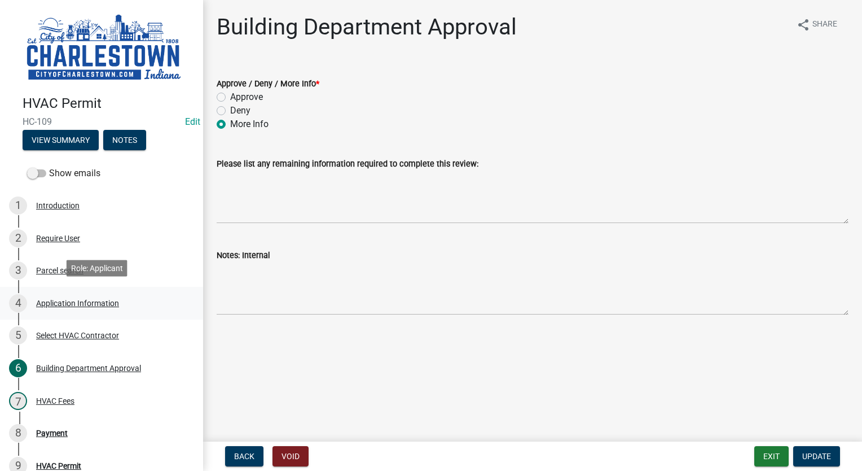
click at [76, 299] on div "Application Information" at bounding box center [77, 303] width 83 height 8
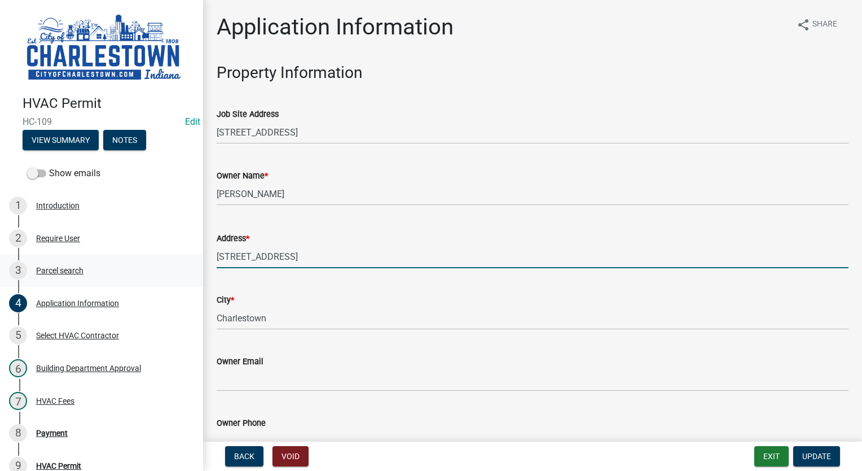
drag, startPoint x: 311, startPoint y: 256, endPoint x: 191, endPoint y: 271, distance: 120.6
click at [192, 269] on div "HVAC Permit HC-109 Edit View Summary Notes Show emails 1 Introduction 2 Require…" at bounding box center [431, 235] width 862 height 471
type input "Hwy 62"
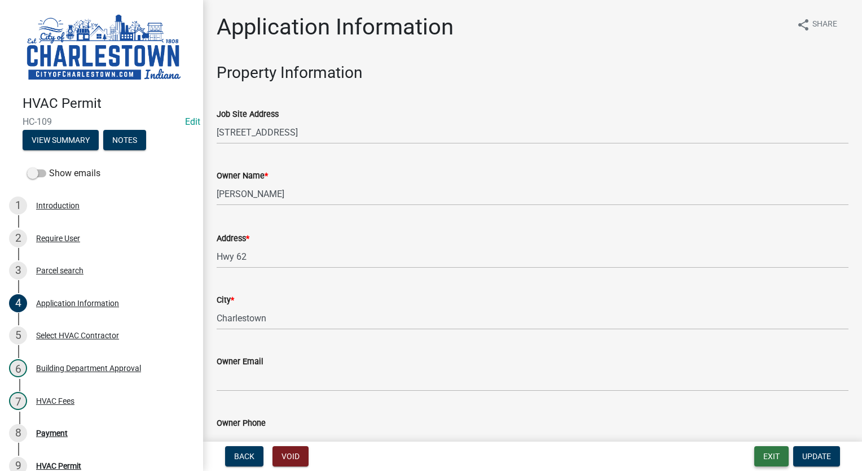
click at [772, 458] on button "Exit" at bounding box center [771, 456] width 34 height 20
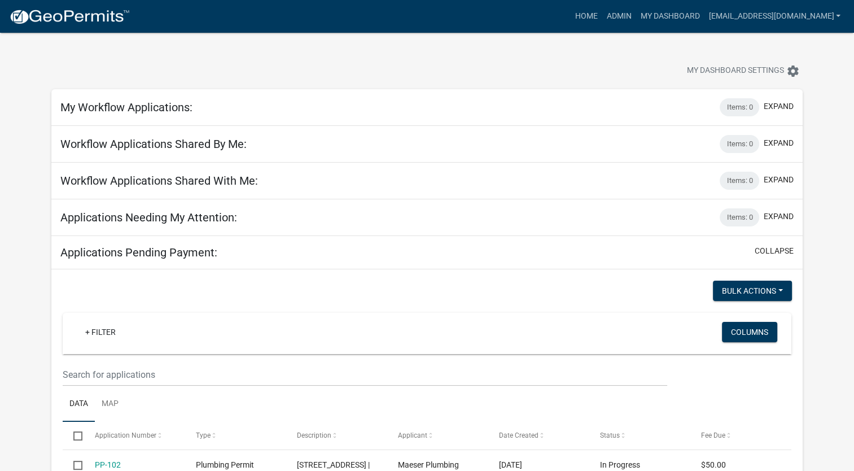
scroll to position [56, 0]
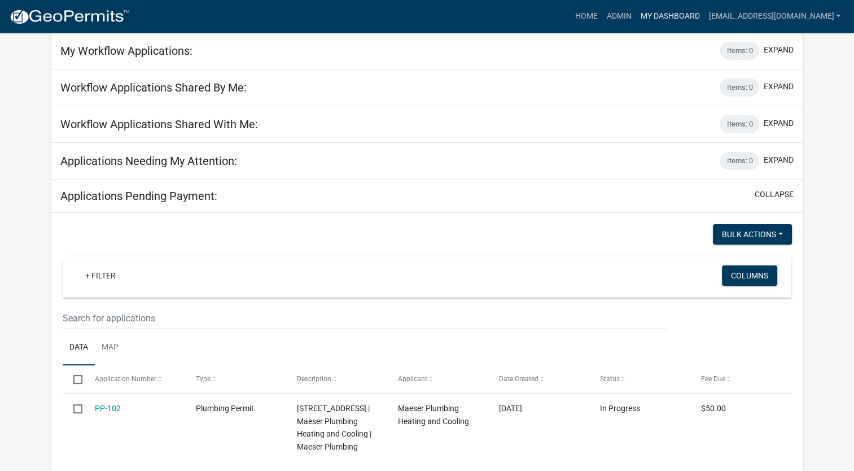
click at [635, 15] on link "My Dashboard" at bounding box center [669, 16] width 68 height 21
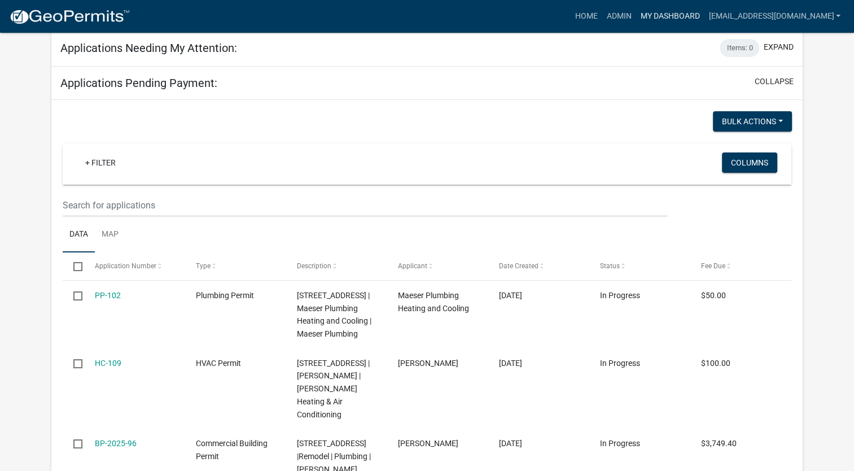
scroll to position [226, 0]
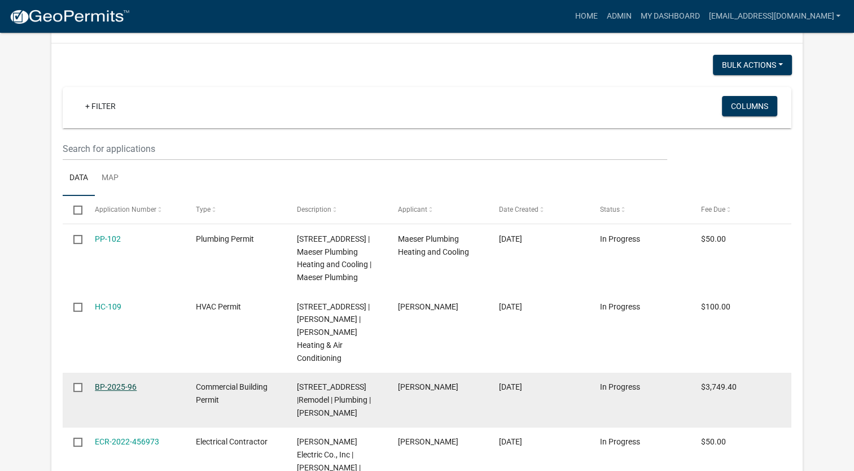
click at [99, 382] on link "BP-2025-96" at bounding box center [116, 386] width 42 height 9
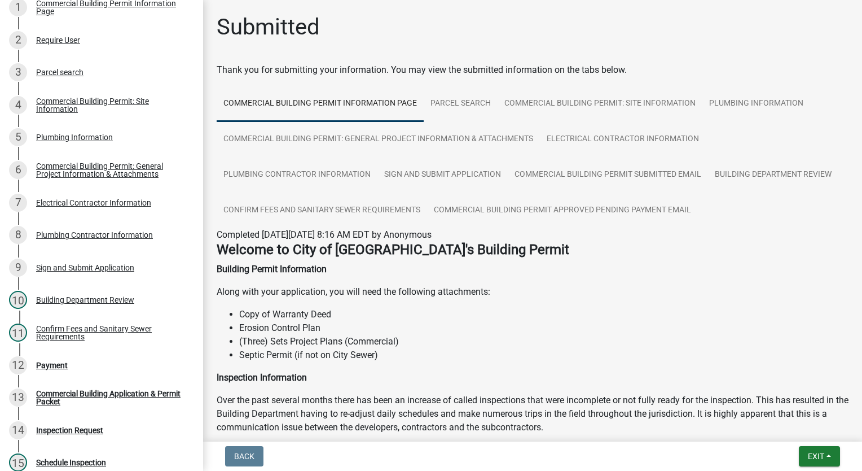
scroll to position [210, 0]
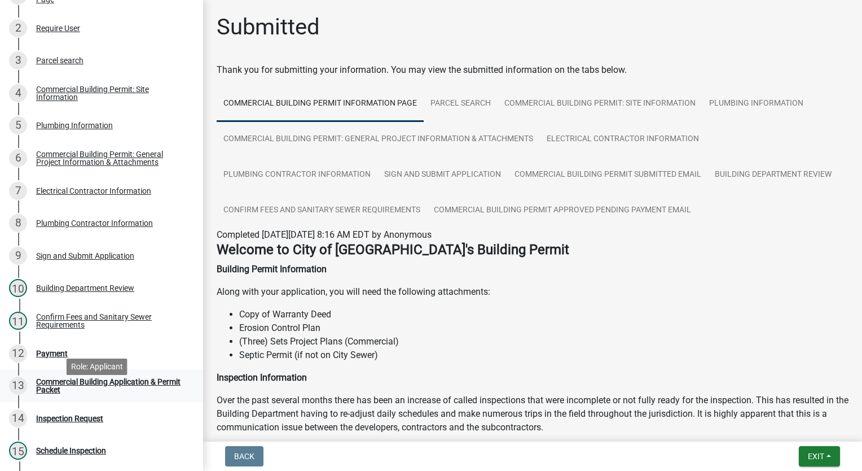
click at [73, 393] on div "Commercial Building Application & Permit Packet" at bounding box center [110, 385] width 149 height 16
click at [45, 393] on div "Commercial Building Application & Permit Packet" at bounding box center [110, 385] width 149 height 16
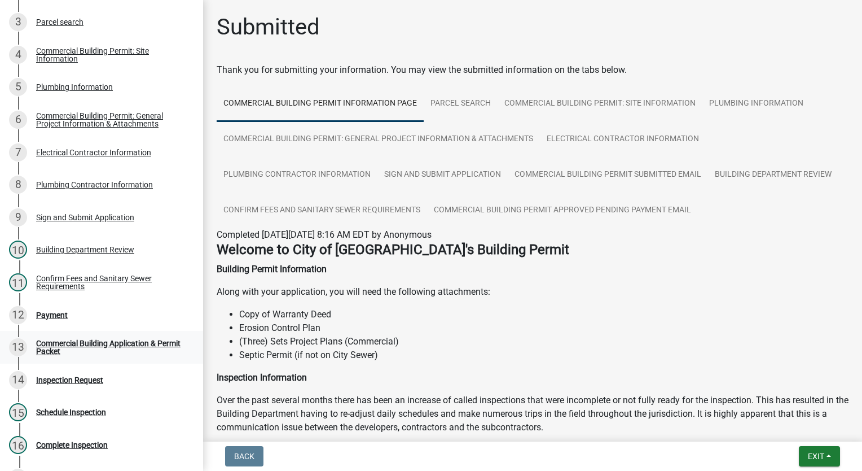
scroll to position [249, 0]
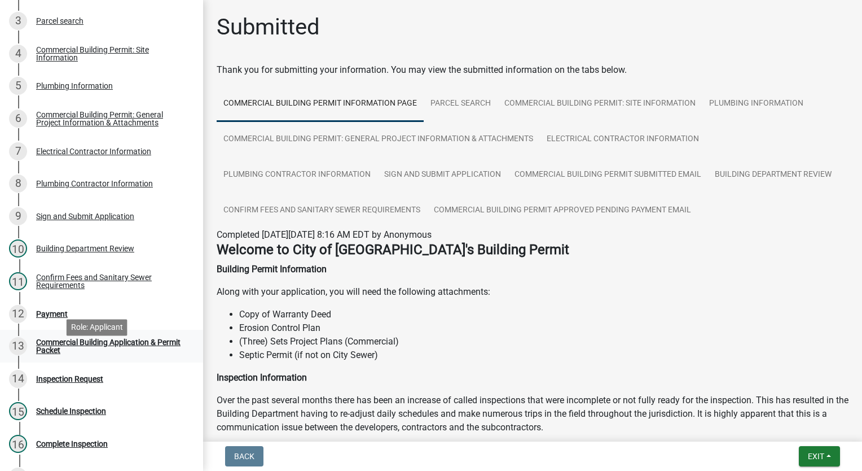
click at [93, 354] on div "Commercial Building Application & Permit Packet" at bounding box center [110, 346] width 149 height 16
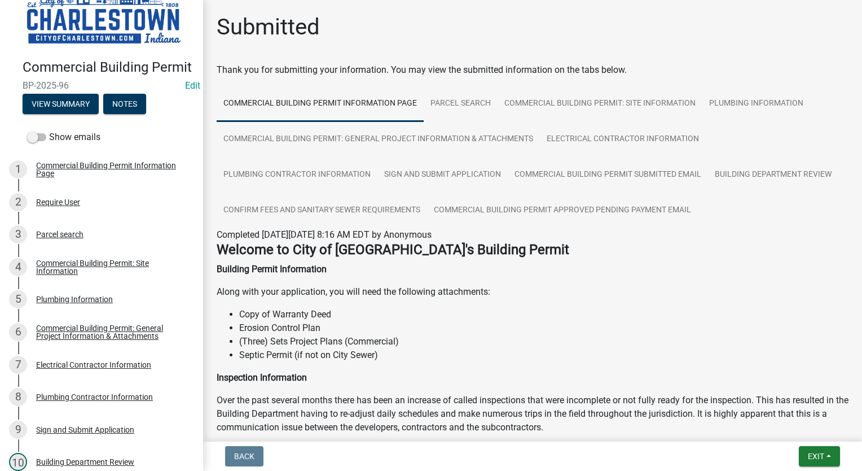
scroll to position [36, 0]
click at [73, 340] on div "Commercial Building Permit: General Project Information & Attachments" at bounding box center [110, 332] width 149 height 16
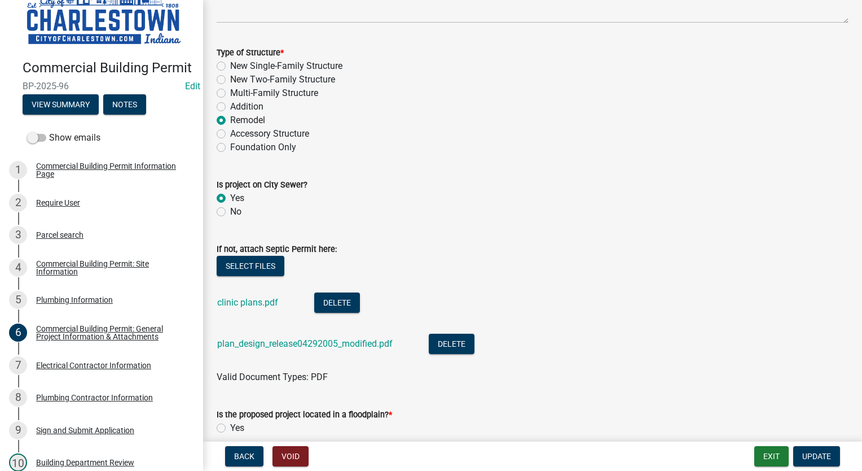
scroll to position [169, 0]
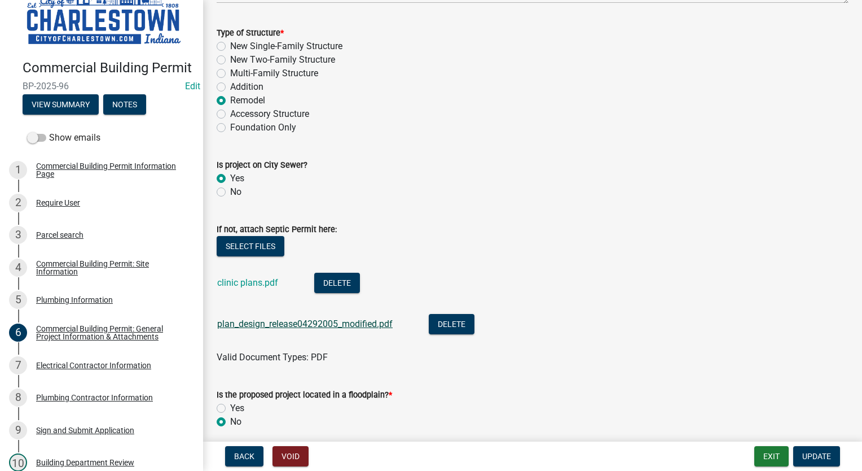
click at [284, 324] on link "plan_design_release04292005_modified.pdf" at bounding box center [304, 323] width 175 height 11
click at [242, 281] on link "clinic plans.pdf" at bounding box center [247, 282] width 61 height 11
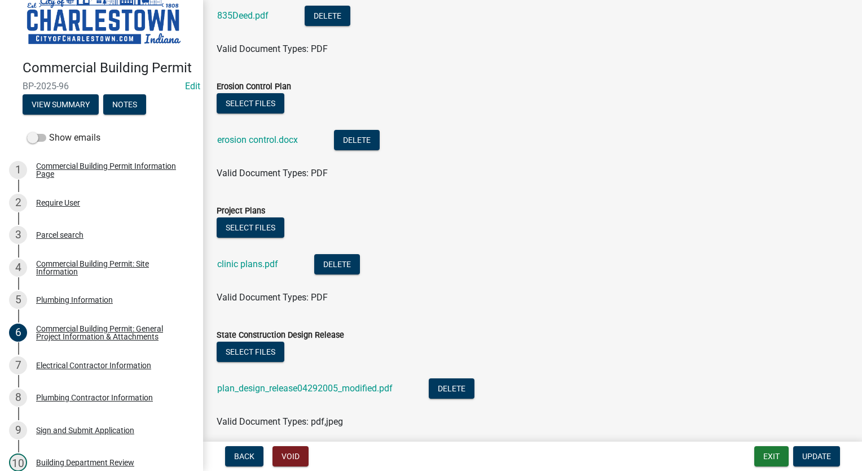
scroll to position [1174, 0]
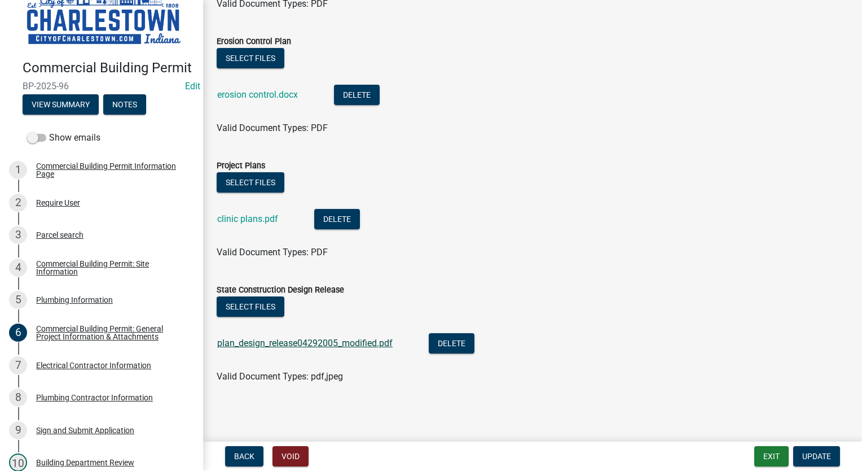
click at [284, 340] on link "plan_design_release04292005_modified.pdf" at bounding box center [304, 342] width 175 height 11
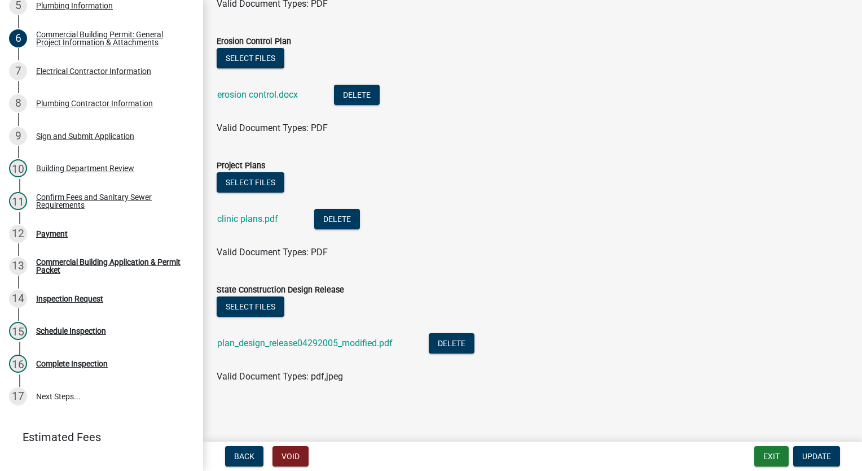
scroll to position [343, 0]
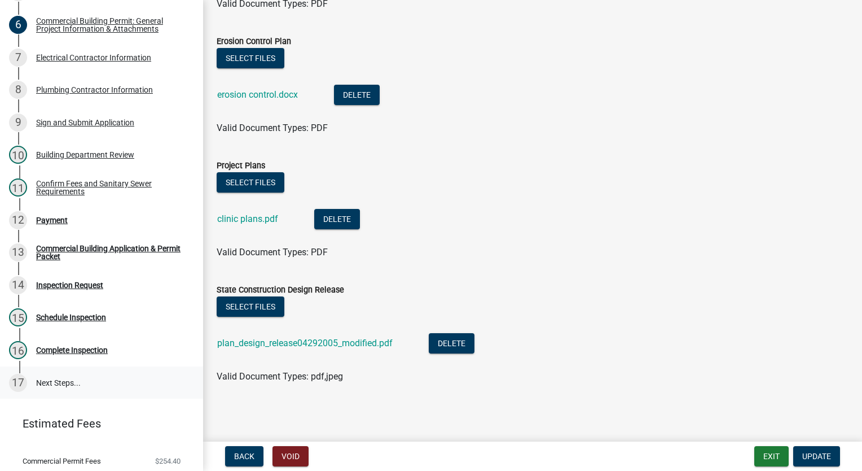
click at [46, 394] on link "17 Next Steps..." at bounding box center [101, 382] width 203 height 33
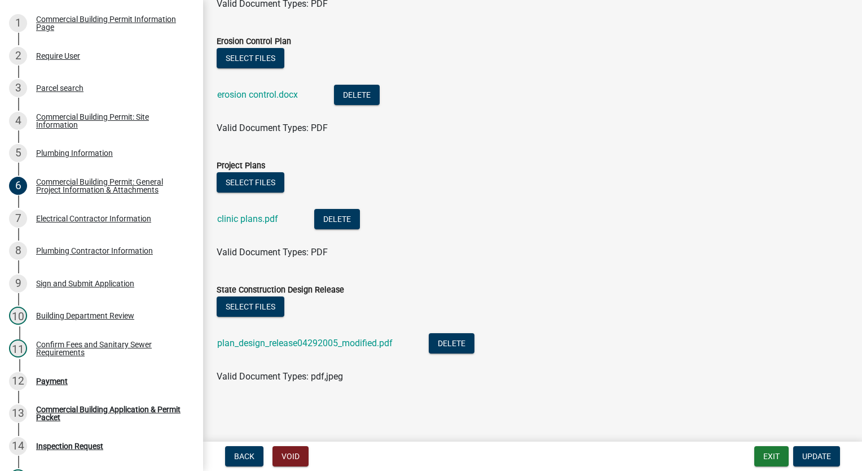
scroll to position [177, 0]
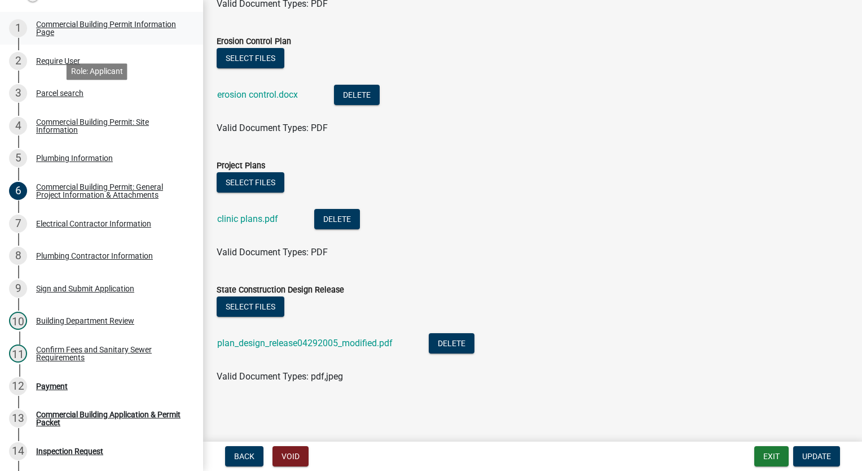
click at [70, 36] on div "Commercial Building Permit Information Page" at bounding box center [110, 28] width 149 height 16
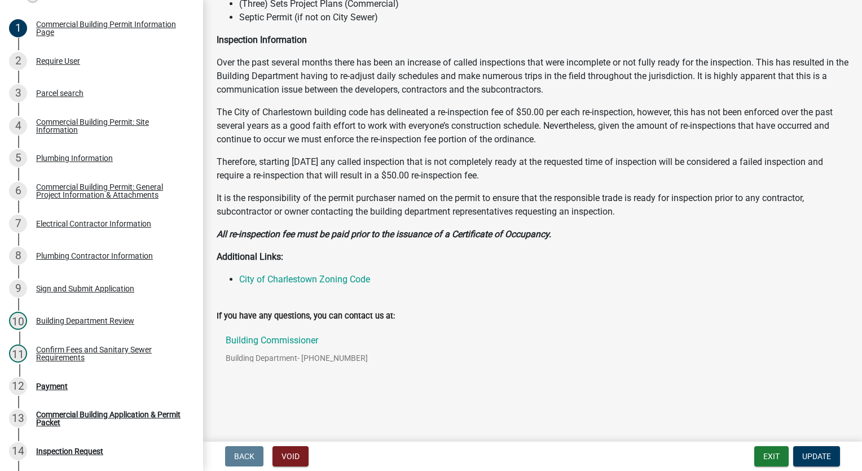
scroll to position [0, 0]
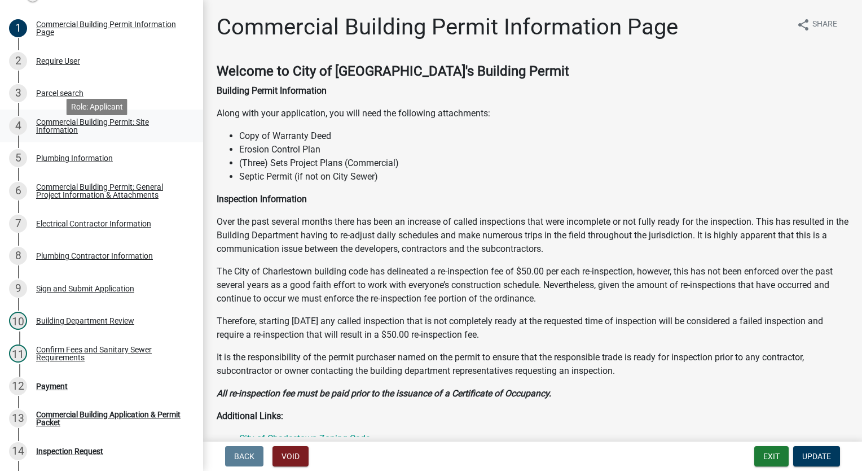
click at [73, 134] on div "Commercial Building Permit: Site Information" at bounding box center [110, 126] width 149 height 16
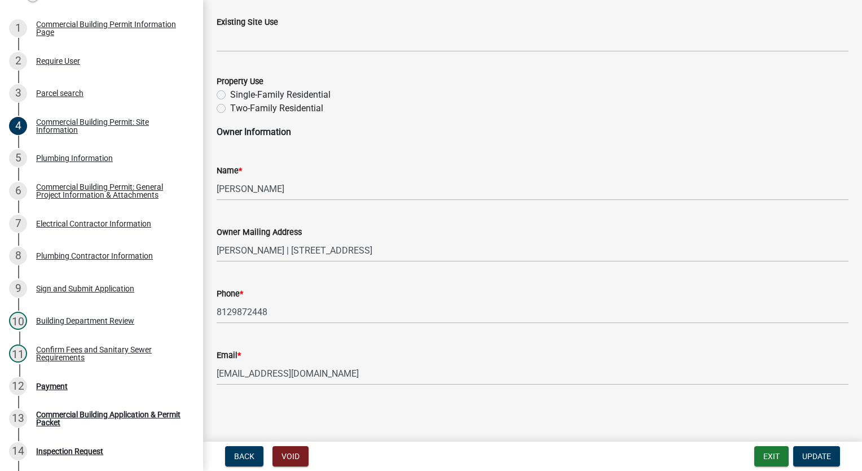
scroll to position [504, 0]
click at [73, 324] on div "Building Department Review" at bounding box center [85, 321] width 98 height 8
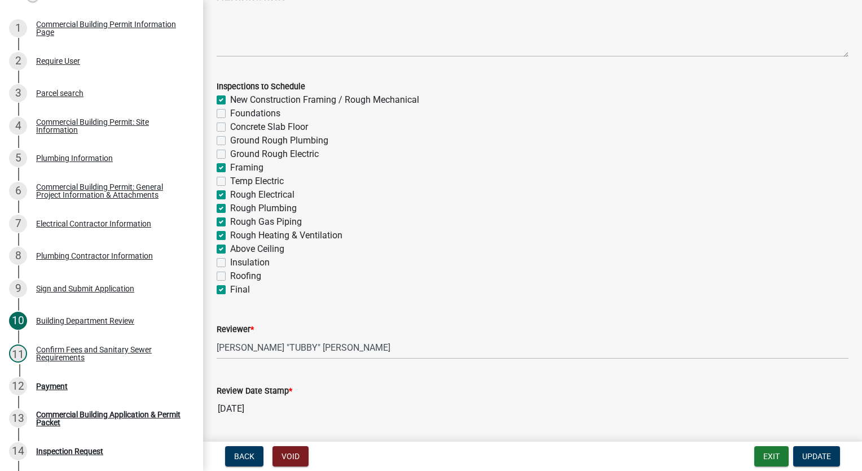
scroll to position [153, 0]
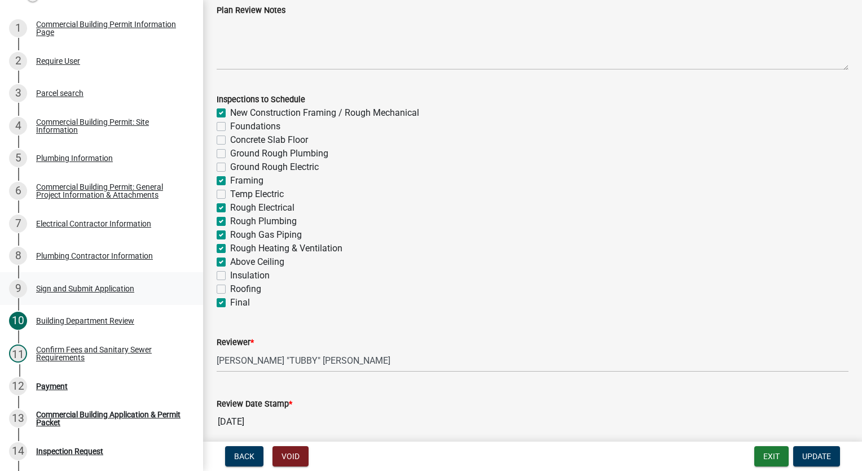
click at [74, 292] on div "Sign and Submit Application" at bounding box center [85, 288] width 98 height 8
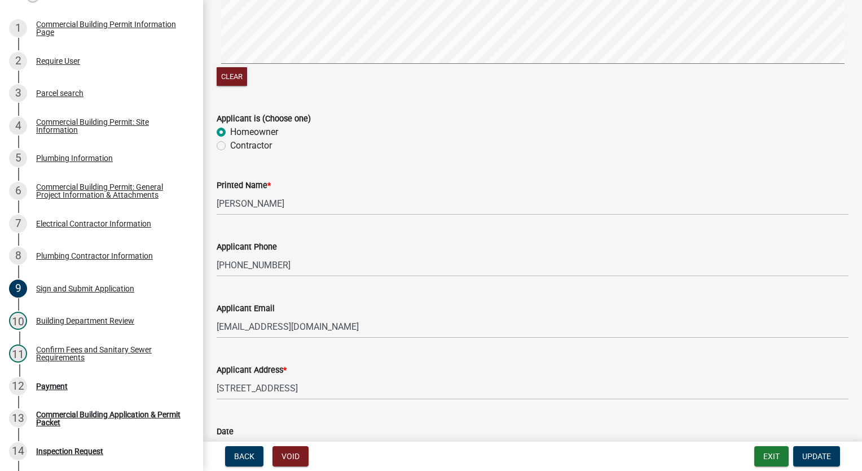
scroll to position [282, 0]
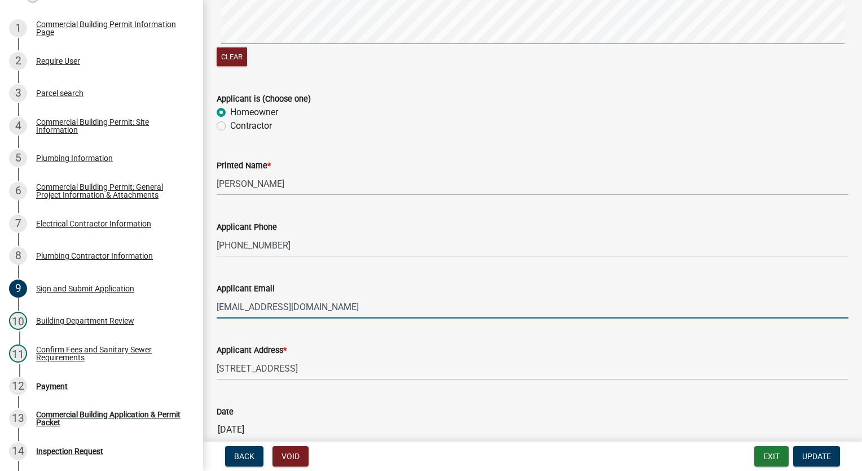
click at [220, 308] on input "[EMAIL_ADDRESS][DOMAIN_NAME]" at bounding box center [533, 306] width 632 height 23
drag, startPoint x: 219, startPoint y: 307, endPoint x: 305, endPoint y: 308, distance: 86.3
click at [305, 308] on input "[EMAIL_ADDRESS][DOMAIN_NAME]" at bounding box center [533, 306] width 632 height 23
